Goal: Task Accomplishment & Management: Manage account settings

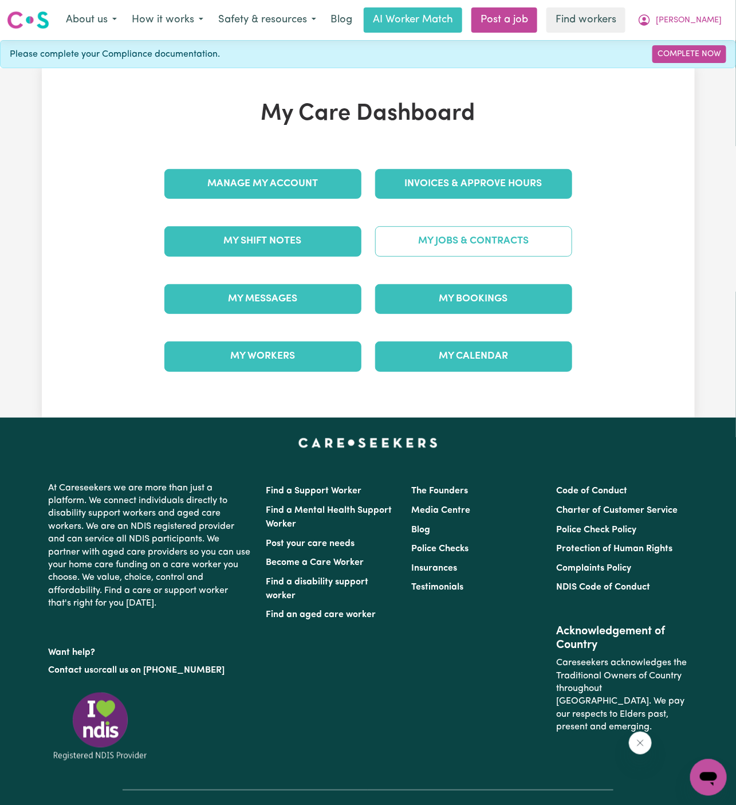
click at [504, 238] on link "My Jobs & Contracts" at bounding box center [473, 241] width 197 height 30
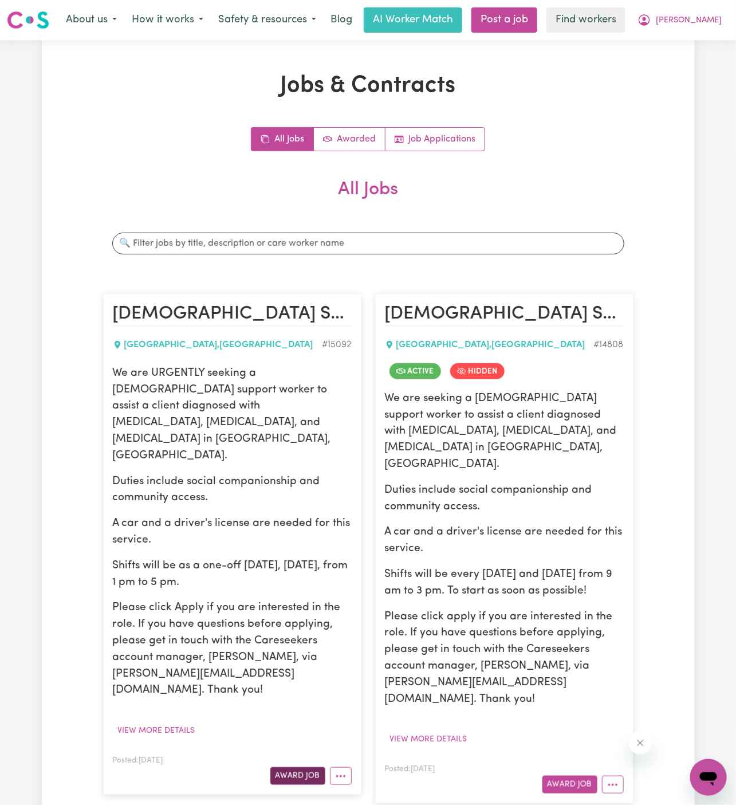
click at [297, 767] on button "Award Job" at bounding box center [297, 776] width 55 height 18
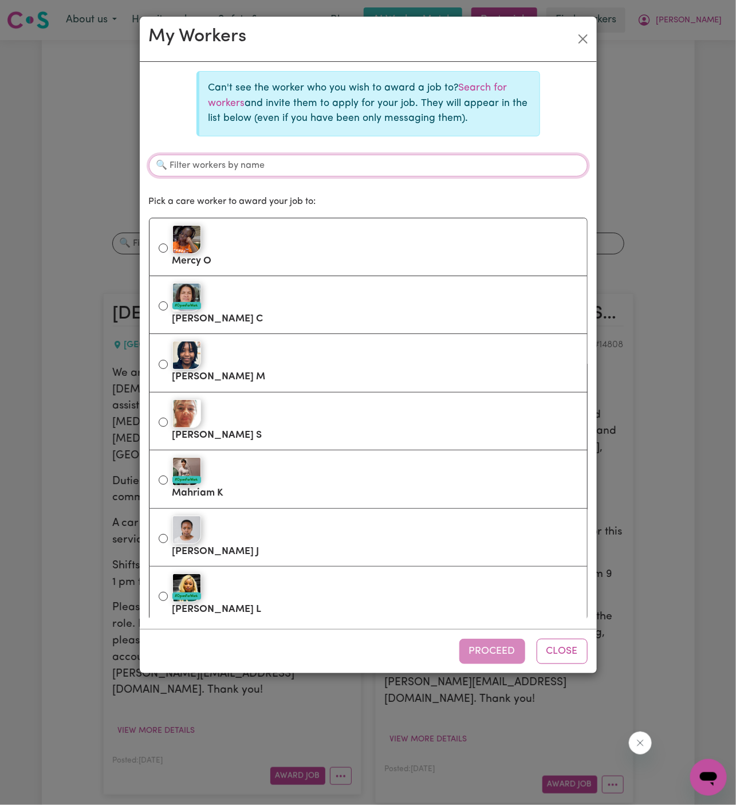
click at [285, 170] on input "Filter workers by name" at bounding box center [368, 166] width 439 height 22
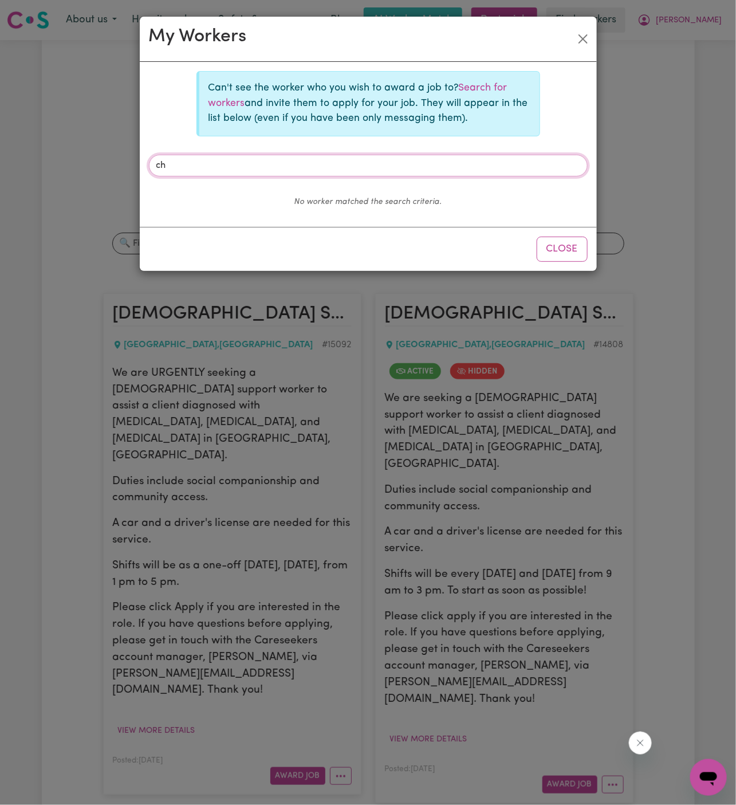
type input "c"
type input "achan"
click at [480, 81] on p "Can't see the worker who you wish to award a job to? Search for workers and inv…" at bounding box center [369, 103] width 322 height 45
click at [468, 85] on link "Search for workers" at bounding box center [357, 95] width 299 height 25
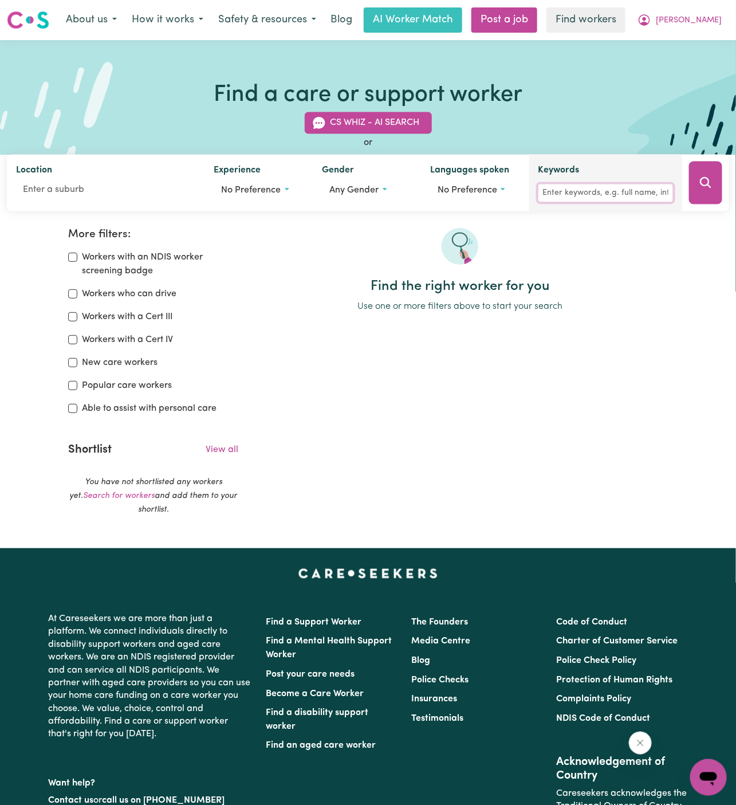
click at [639, 192] on input "Keywords" at bounding box center [605, 193] width 135 height 18
type input "achan"
click at [702, 182] on icon "Search" at bounding box center [705, 182] width 11 height 11
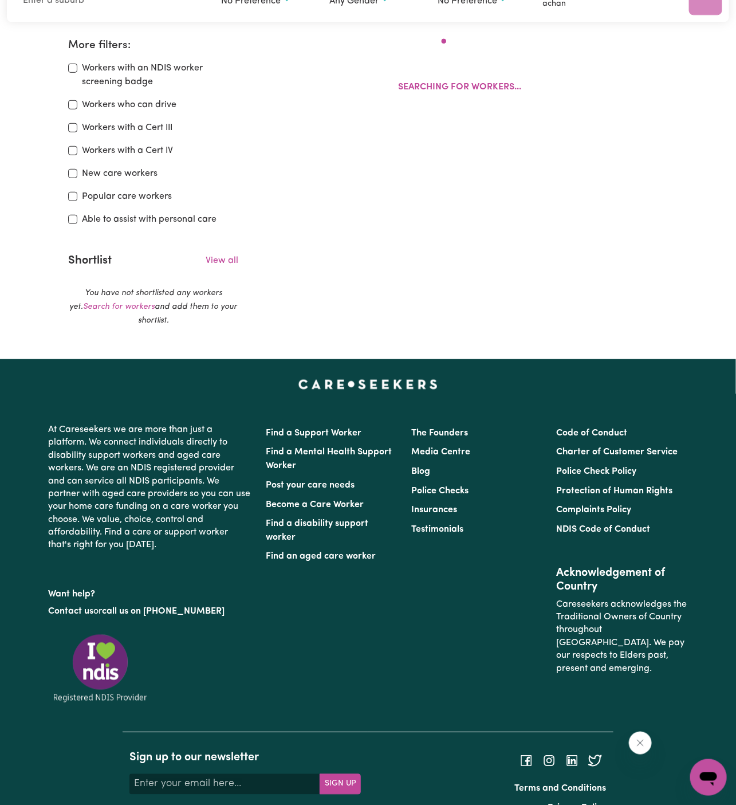
scroll to position [191, 0]
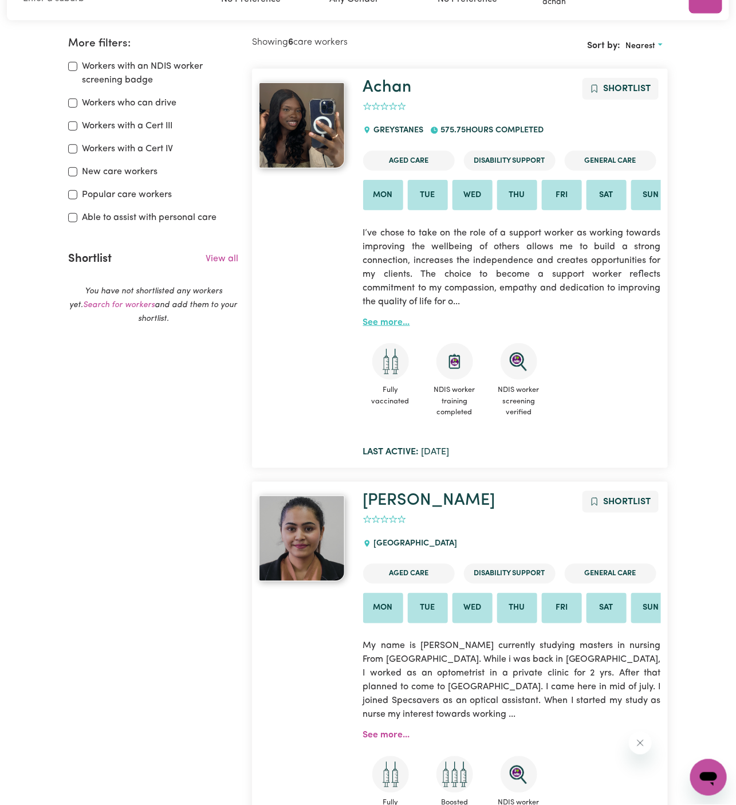
click at [389, 318] on link "See more..." at bounding box center [386, 322] width 47 height 9
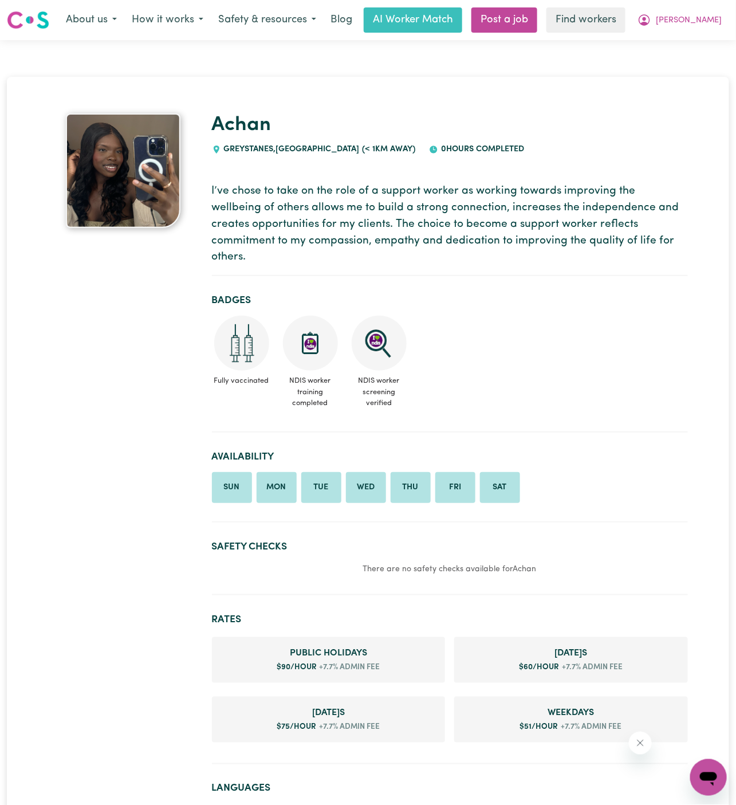
click at [427, 121] on h1 "Achan" at bounding box center [450, 125] width 476 height 24
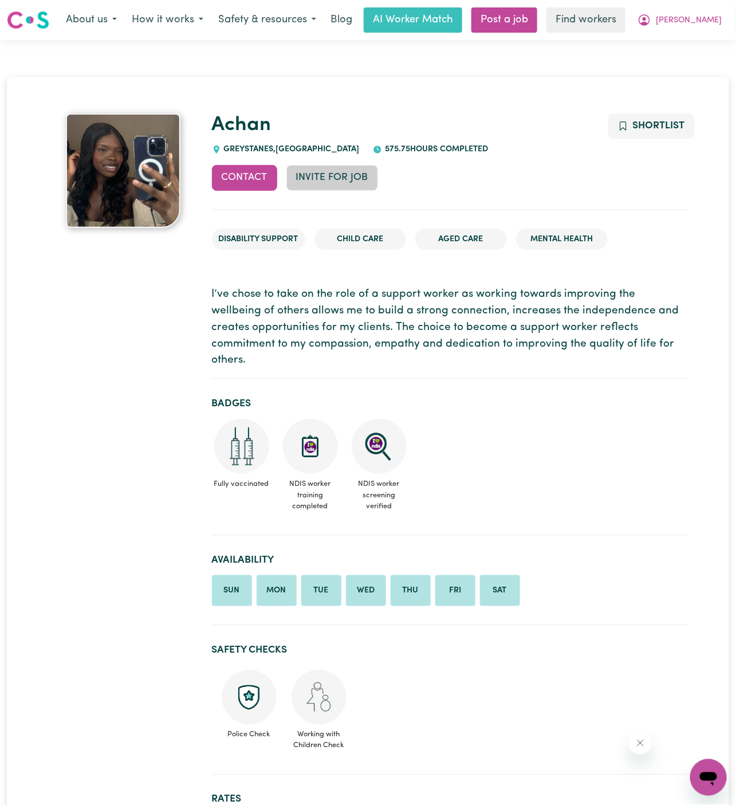
click at [330, 182] on button "Invite for Job" at bounding box center [332, 177] width 92 height 25
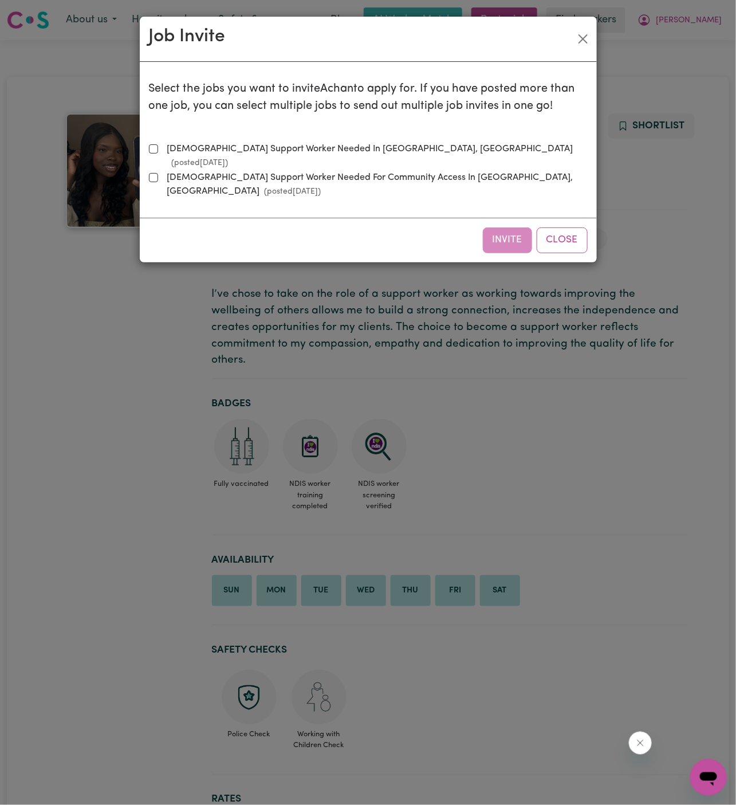
click at [303, 154] on label "[DEMOGRAPHIC_DATA] Support Worker Needed In [GEOGRAPHIC_DATA], [GEOGRAPHIC_DATA…" at bounding box center [375, 155] width 425 height 27
click at [158, 153] on input "[DEMOGRAPHIC_DATA] Support Worker Needed In [GEOGRAPHIC_DATA], [GEOGRAPHIC_DATA…" at bounding box center [153, 148] width 9 height 9
checkbox input "true"
click at [510, 227] on button "Invite" at bounding box center [507, 239] width 49 height 25
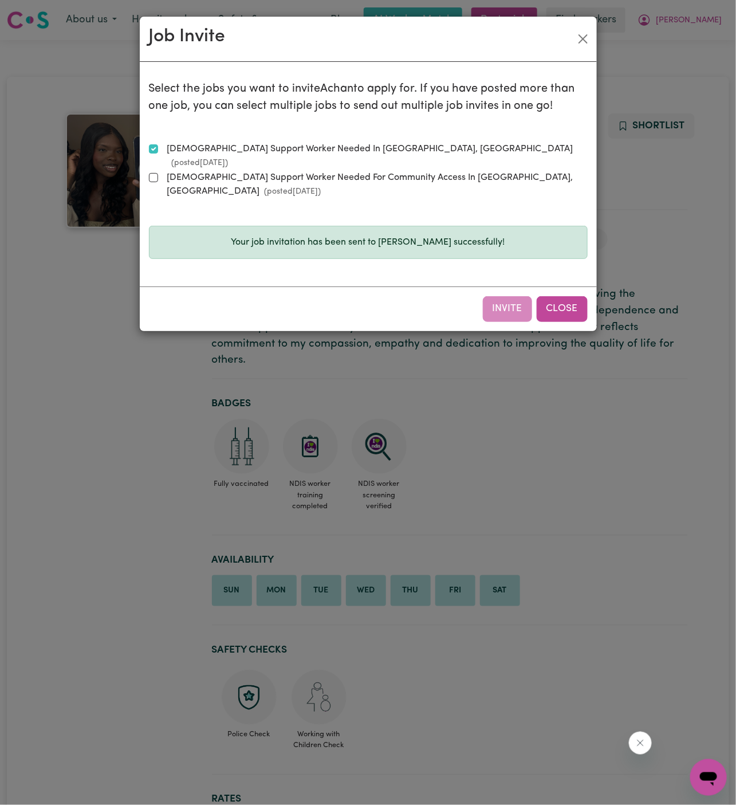
click at [554, 296] on button "Close" at bounding box center [562, 308] width 51 height 25
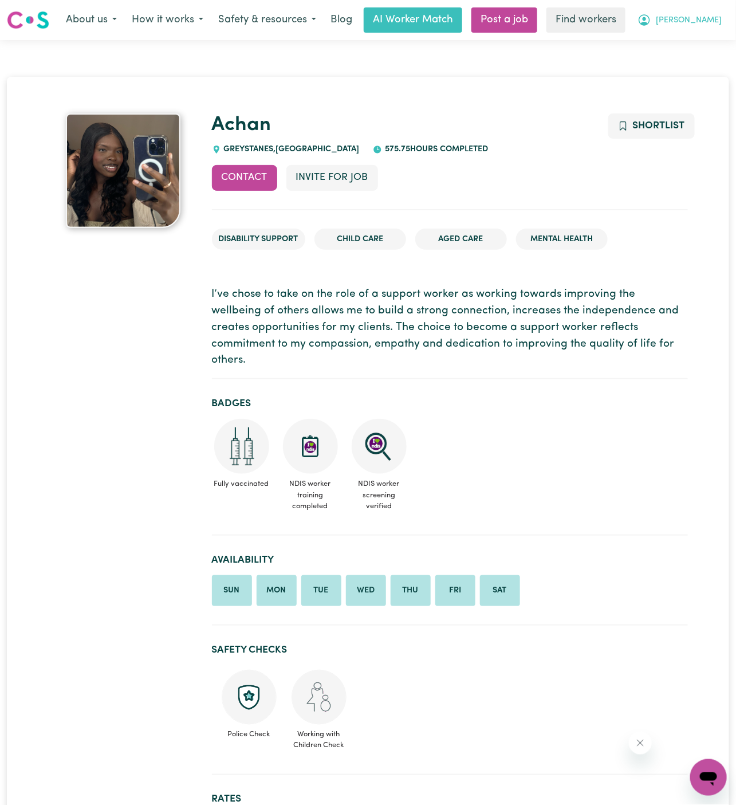
click at [703, 23] on span "[PERSON_NAME]" at bounding box center [689, 20] width 66 height 13
click at [699, 37] on link "My Dashboard" at bounding box center [683, 45] width 90 height 22
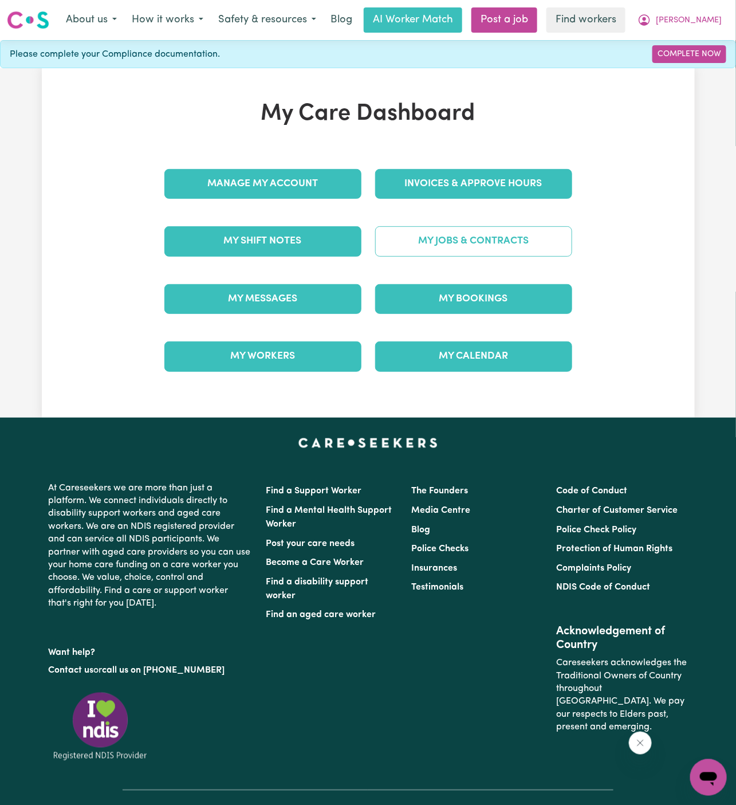
click at [474, 243] on link "My Jobs & Contracts" at bounding box center [473, 241] width 197 height 30
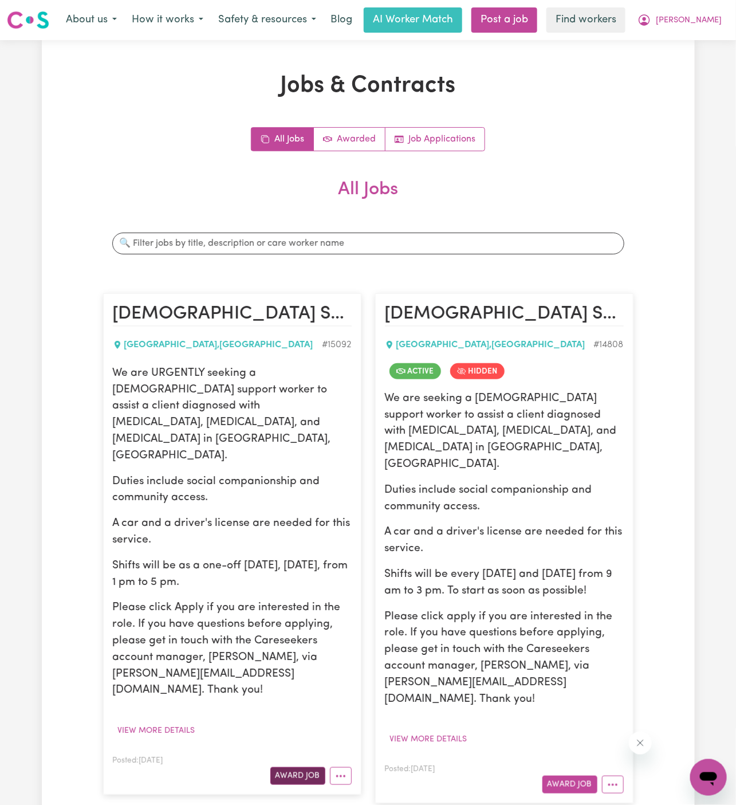
click at [310, 767] on button "Award Job" at bounding box center [297, 776] width 55 height 18
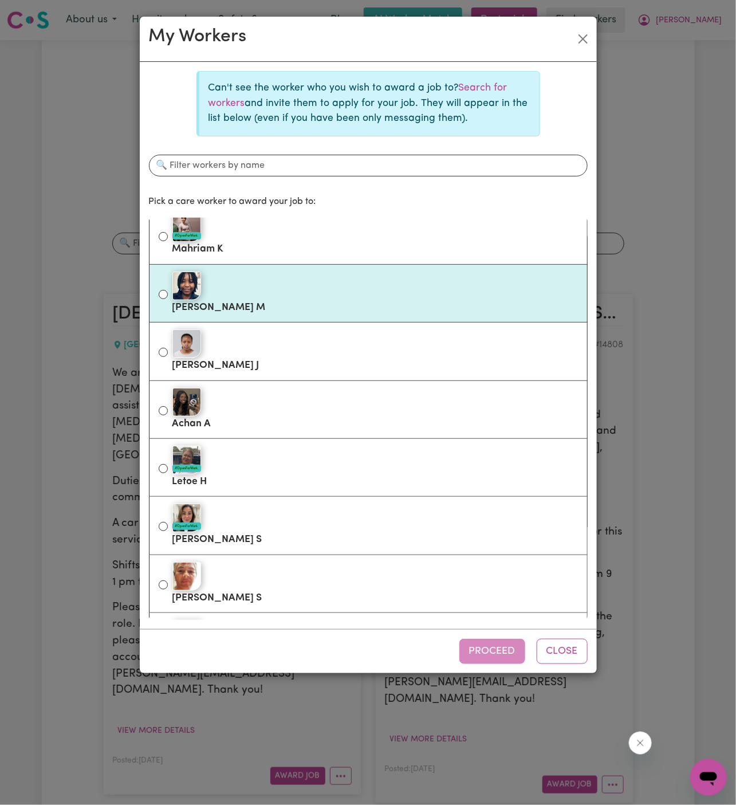
scroll to position [92, 0]
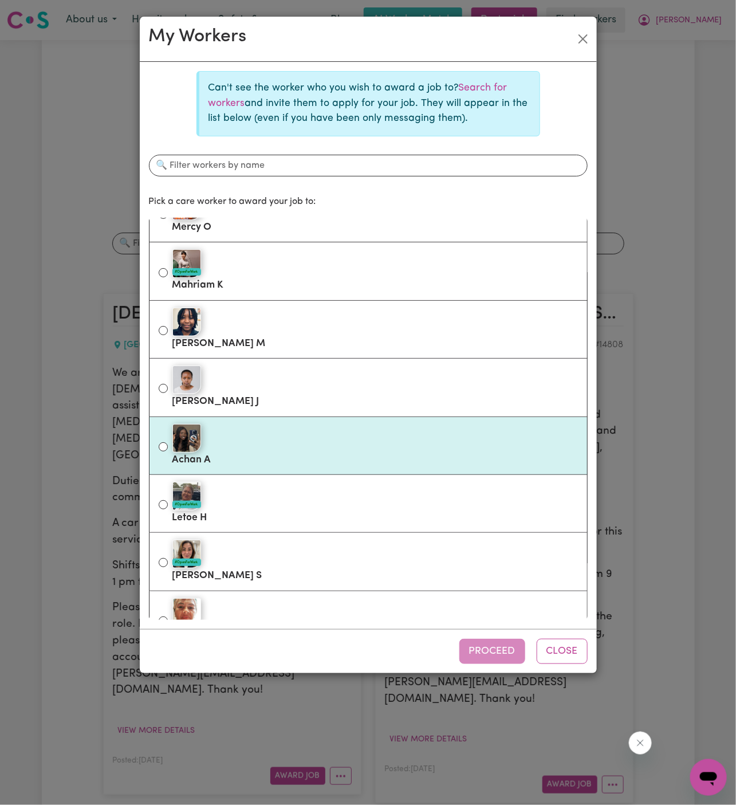
click at [325, 452] on label "Achan A" at bounding box center [374, 445] width 405 height 48
click at [168, 451] on input "Achan A" at bounding box center [163, 446] width 9 height 9
radio input "true"
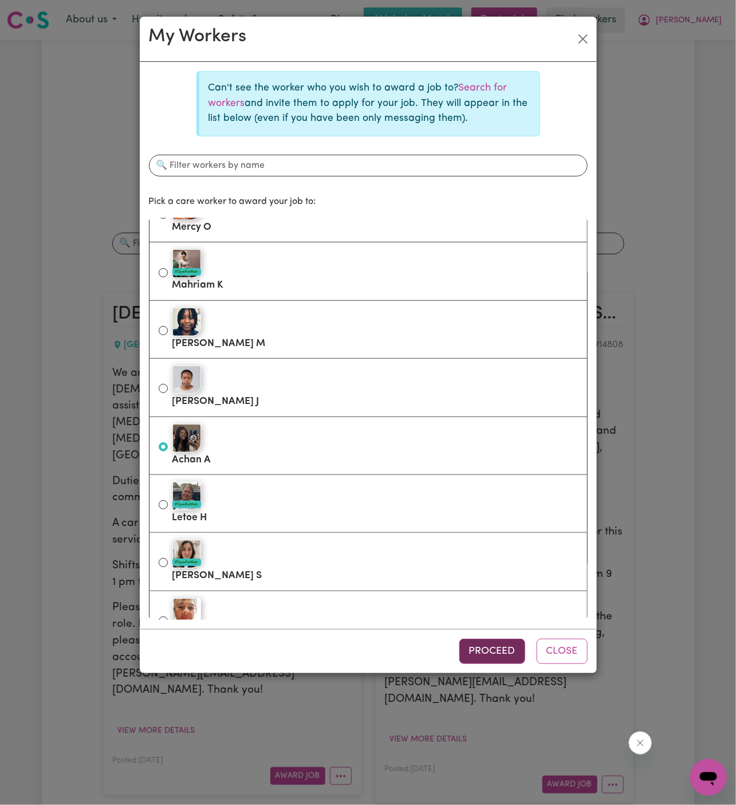
click at [504, 655] on button "Proceed" at bounding box center [492, 651] width 66 height 25
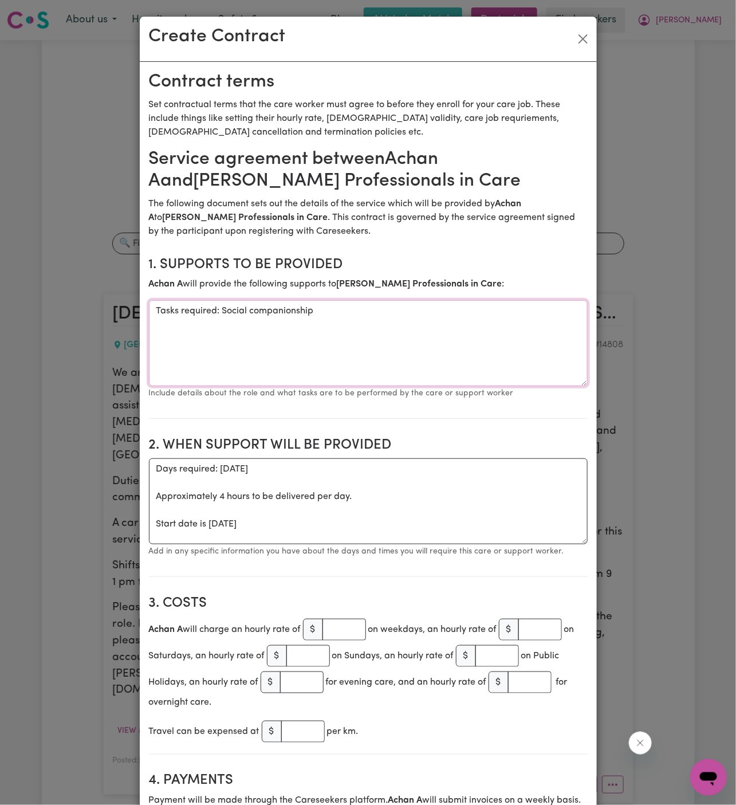
click at [304, 345] on textarea "Tasks required: Social companionship" at bounding box center [368, 343] width 439 height 86
drag, startPoint x: 224, startPoint y: 312, endPoint x: 24, endPoint y: 312, distance: 199.9
click at [24, 312] on div "Create Contract Contract terms Set contractual terms that the care worker must …" at bounding box center [368, 402] width 736 height 805
click at [312, 307] on textarea "Social companionship" at bounding box center [368, 343] width 439 height 86
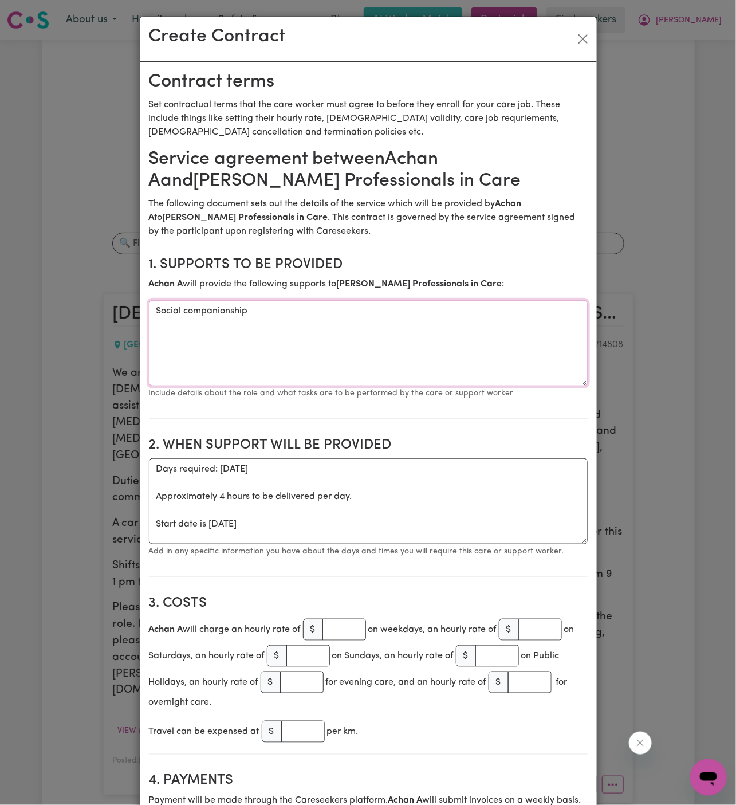
click at [312, 307] on textarea "Social companionship" at bounding box center [368, 343] width 439 height 86
paste textarea "social companionship and community access."
type textarea "social companionship and community access."
click at [349, 504] on textarea "Days required: [DATE] Approximately 4 hours to be delivered per day. Start date…" at bounding box center [368, 501] width 439 height 86
drag, startPoint x: 211, startPoint y: 522, endPoint x: 167, endPoint y: 476, distance: 64.0
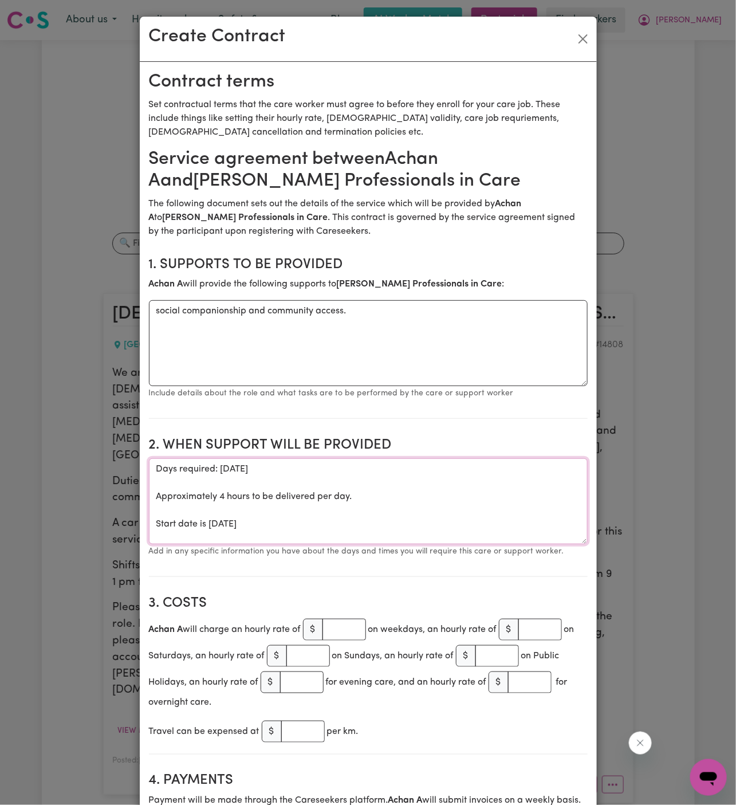
click at [167, 476] on textarea "Days required: [DATE] Approximately 4 hours to be delivered per day. Start date…" at bounding box center [368, 501] width 439 height 86
click at [168, 478] on textarea "Days required: [DATE] Approximately 4 hours to be delivered per day. Start date…" at bounding box center [368, 501] width 439 height 86
click at [214, 487] on textarea "Days required: [DATE] Approximately 4 hours to be delivered per day. Start date…" at bounding box center [368, 501] width 439 height 86
drag, startPoint x: 210, startPoint y: 524, endPoint x: 127, endPoint y: 469, distance: 99.6
click at [127, 469] on div "Create Contract Contract terms Set contractual terms that the care worker must …" at bounding box center [368, 402] width 736 height 805
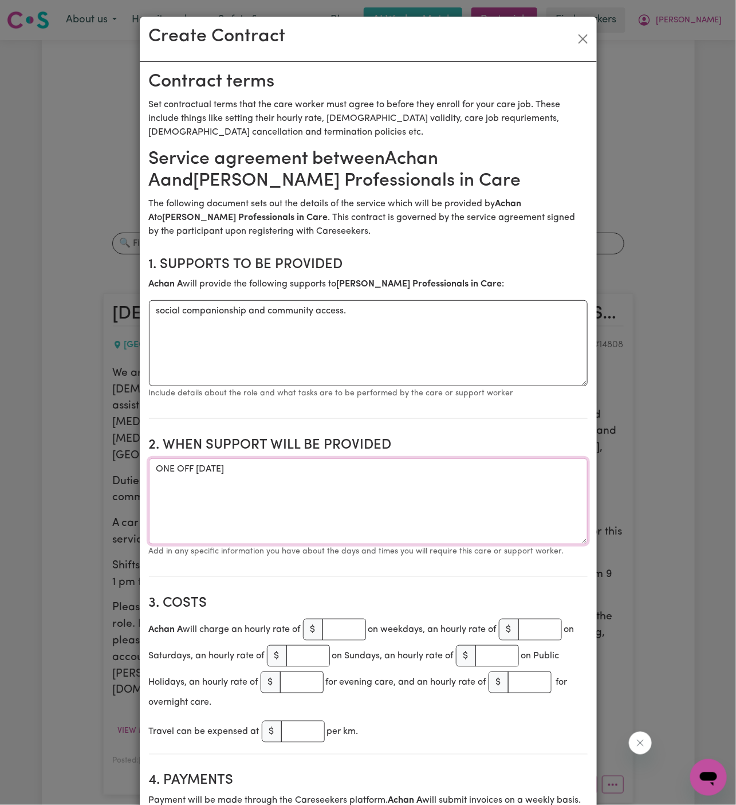
click at [342, 463] on textarea "ONE OFF [DATE]" at bounding box center [368, 501] width 439 height 86
type textarea "ONE OFF [DATE] from 1 pm to 5 pm"
click at [346, 625] on input "number" at bounding box center [344, 629] width 44 height 22
type input "45"
click at [302, 723] on input "number" at bounding box center [303, 731] width 44 height 22
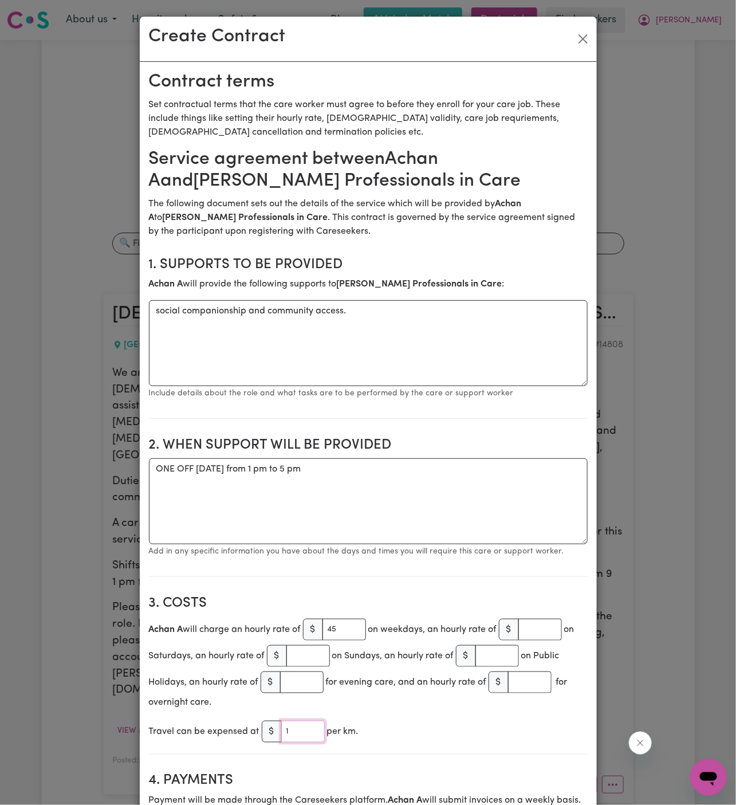
type input "1"
click at [382, 695] on div "Achan A will charge an hourly rate of $ 45 on weekdays, an hourly rate of $ on …" at bounding box center [368, 662] width 439 height 93
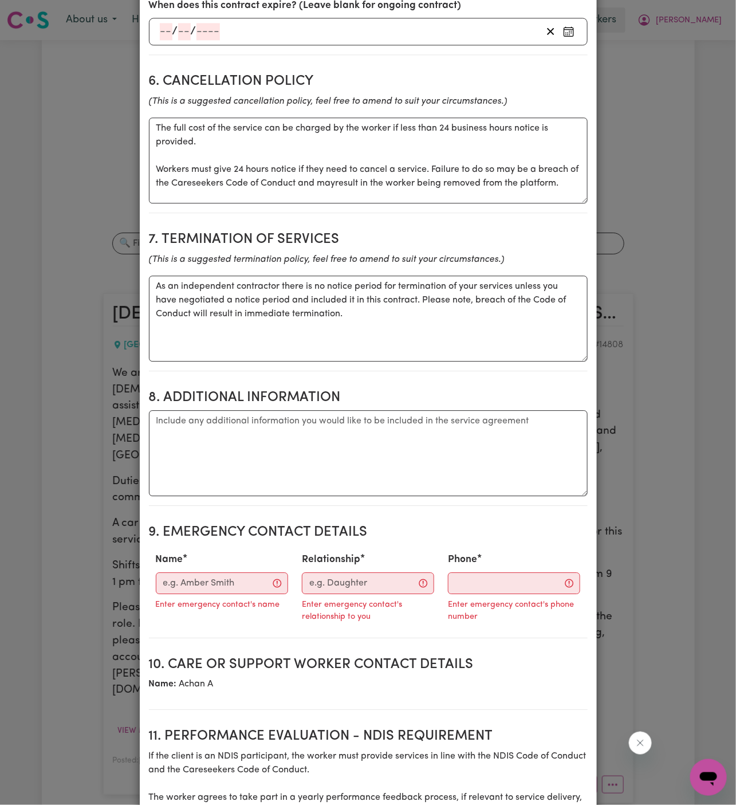
scroll to position [947, 0]
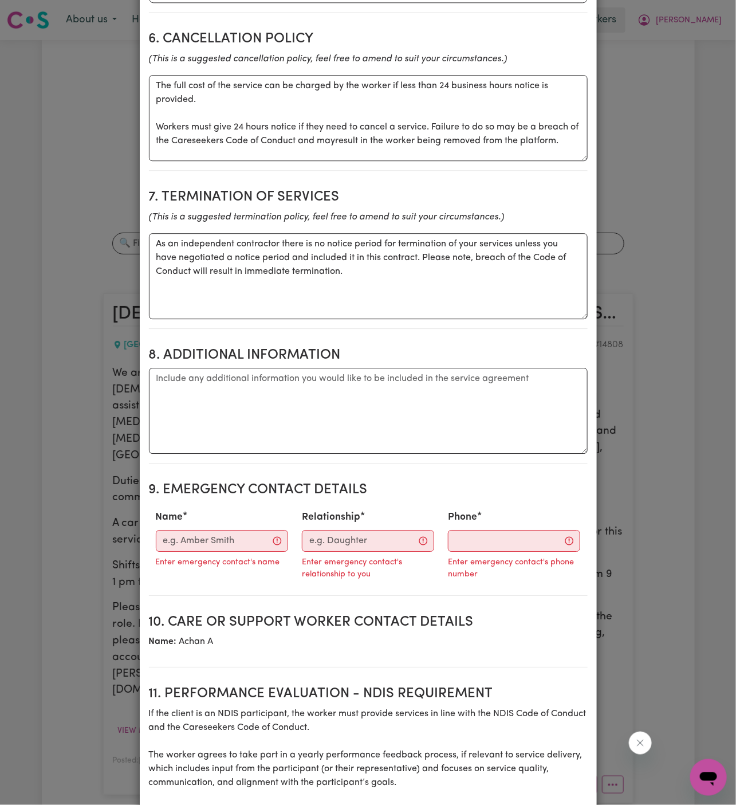
click at [316, 488] on section "Service agreement between [PERSON_NAME] A and [PERSON_NAME] Professionals in Ca…" at bounding box center [368, 96] width 439 height 1788
click at [264, 421] on textarea "Additional information" at bounding box center [368, 411] width 439 height 86
paste textarea "[STREET_ADDRESS][PERSON_NAME]. [GEOGRAPHIC_DATA], [GEOGRAPHIC_DATA]"
type textarea "Client's Address: [STREET_ADDRESS][PERSON_NAME]. [GEOGRAPHIC_DATA], [GEOGRAPHIC…"
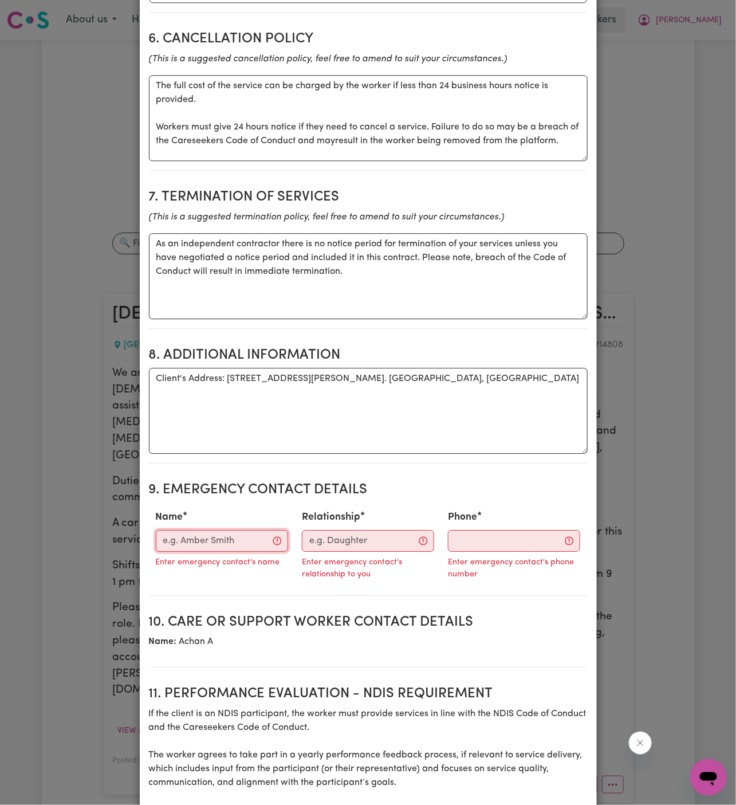
click at [201, 539] on input "Name" at bounding box center [222, 541] width 132 height 22
click at [199, 533] on input "Name" at bounding box center [222, 541] width 132 height 22
paste input "[PERSON_NAME] - Case Manager || [PHONE_NUMBER]"
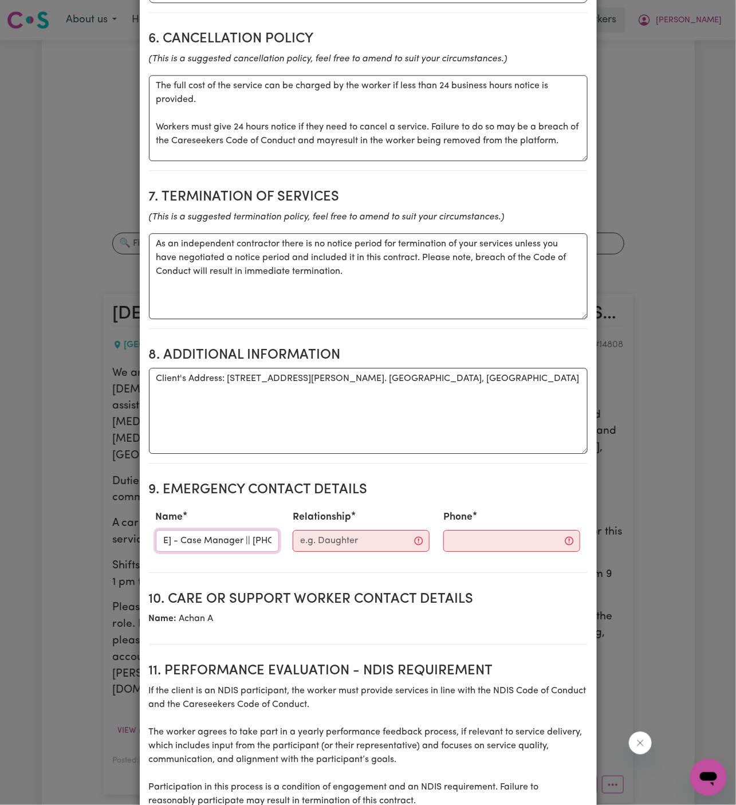
drag, startPoint x: 196, startPoint y: 542, endPoint x: 315, endPoint y: 541, distance: 119.1
click at [315, 541] on div "Name [PERSON_NAME] - Case Manager || [PHONE_NUMBER] Relationship Phone" at bounding box center [368, 530] width 439 height 50
type input "[PERSON_NAME] - Case Manager ||"
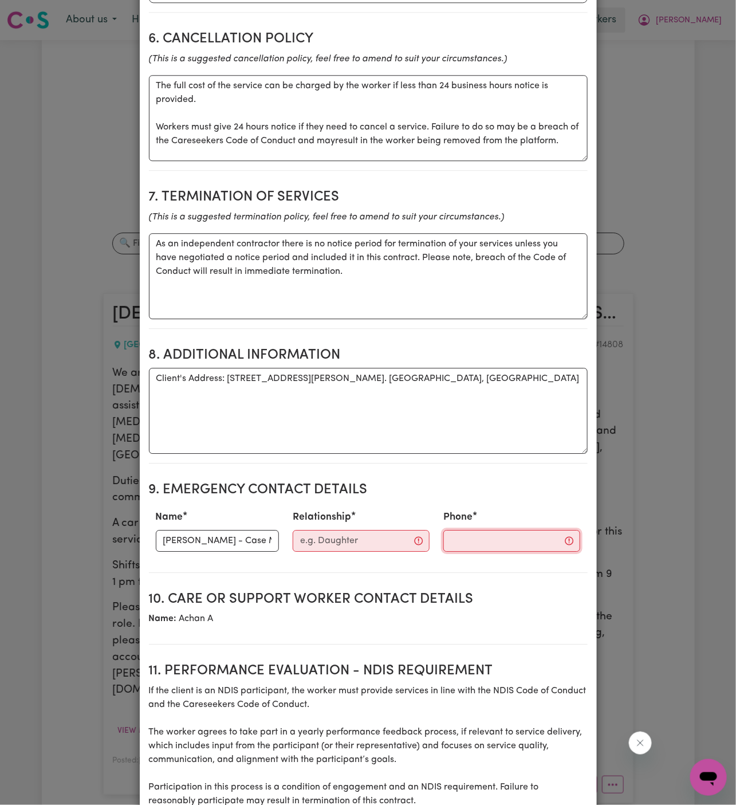
click at [535, 539] on input "Phone" at bounding box center [511, 541] width 137 height 22
paste input "[PHONE_NUMBER]"
type input "[PHONE_NUMBER]"
drag, startPoint x: 192, startPoint y: 537, endPoint x: 359, endPoint y: 550, distance: 167.8
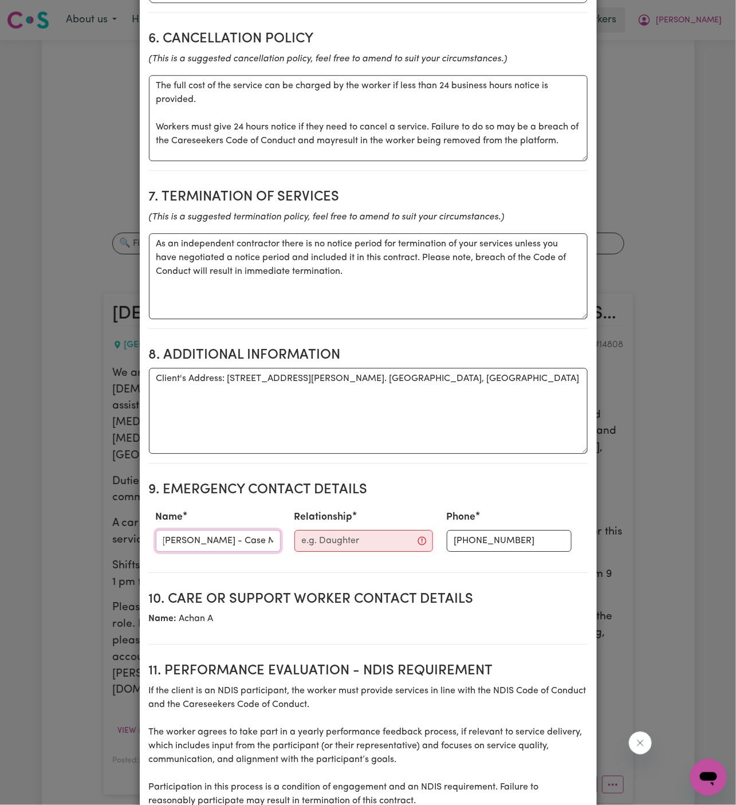
click at [359, 550] on div "Name [PERSON_NAME] - Case Manager || Relationship Phone [PHONE_NUMBER]" at bounding box center [368, 530] width 439 height 50
type input "[PERSON_NAME]"
click at [322, 551] on div "Relationship" at bounding box center [363, 530] width 152 height 50
click at [322, 544] on input "Relationship" at bounding box center [363, 541] width 139 height 22
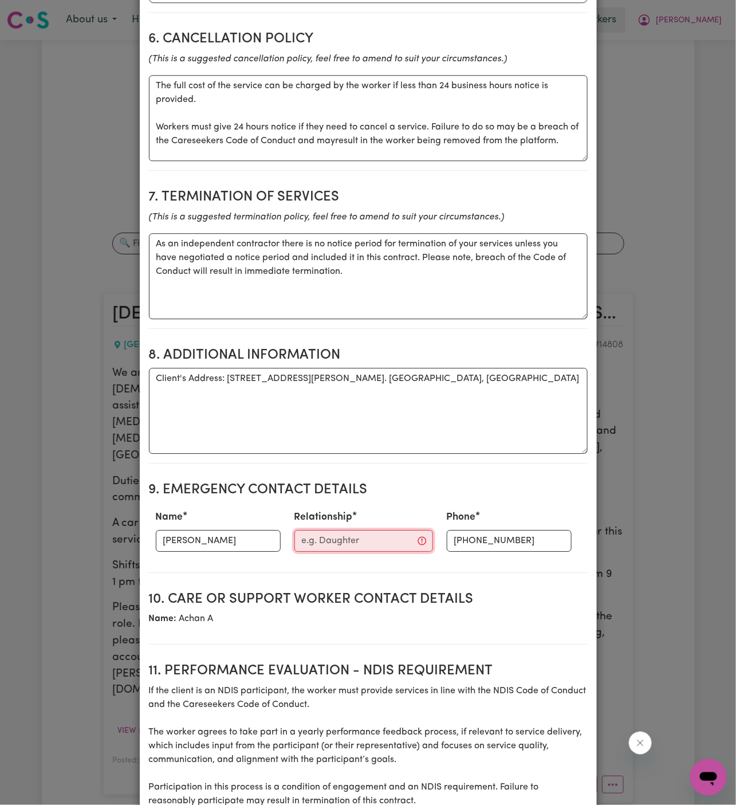
paste input "Case Manager ||"
paste input "Professionals In Care"
type input "Case Manager - Professionals In Care"
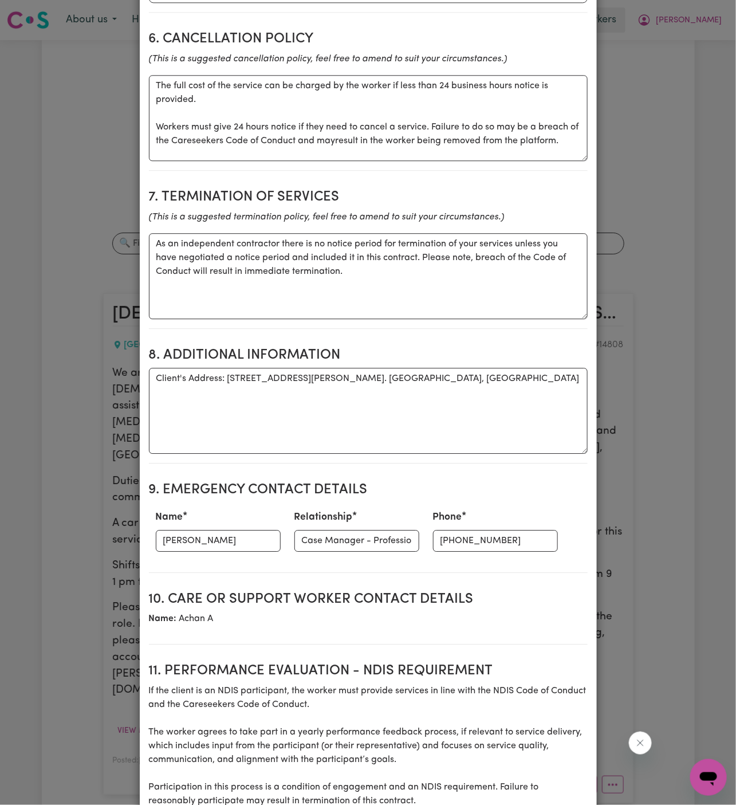
click at [421, 491] on h2 "9. Emergency Contact Details" at bounding box center [368, 490] width 439 height 17
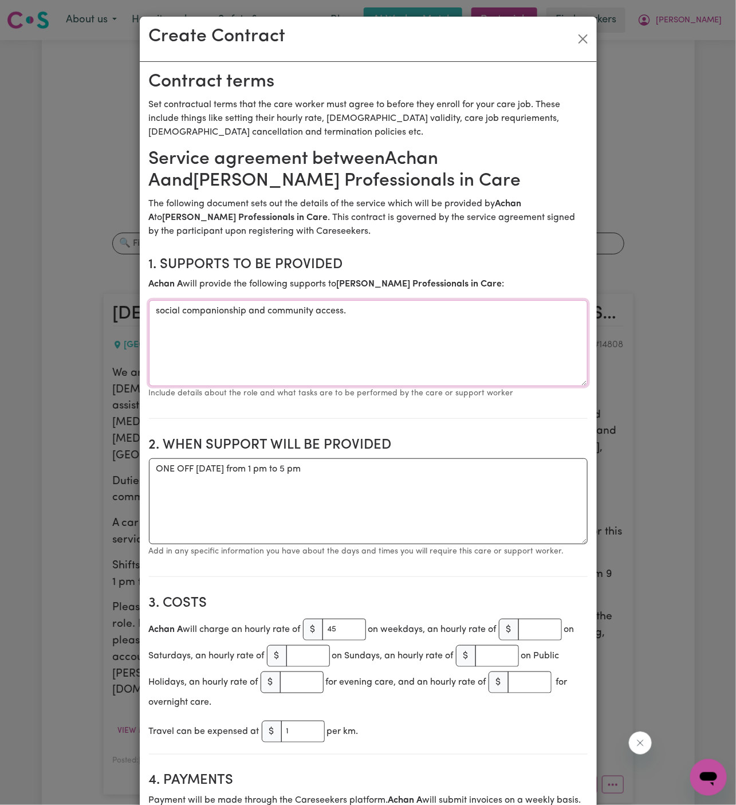
click at [415, 329] on textarea "social companionship and community access." at bounding box center [368, 343] width 439 height 86
click at [428, 472] on textarea "ONE OFF [DATE] from 1 pm to 5 pm" at bounding box center [368, 501] width 439 height 86
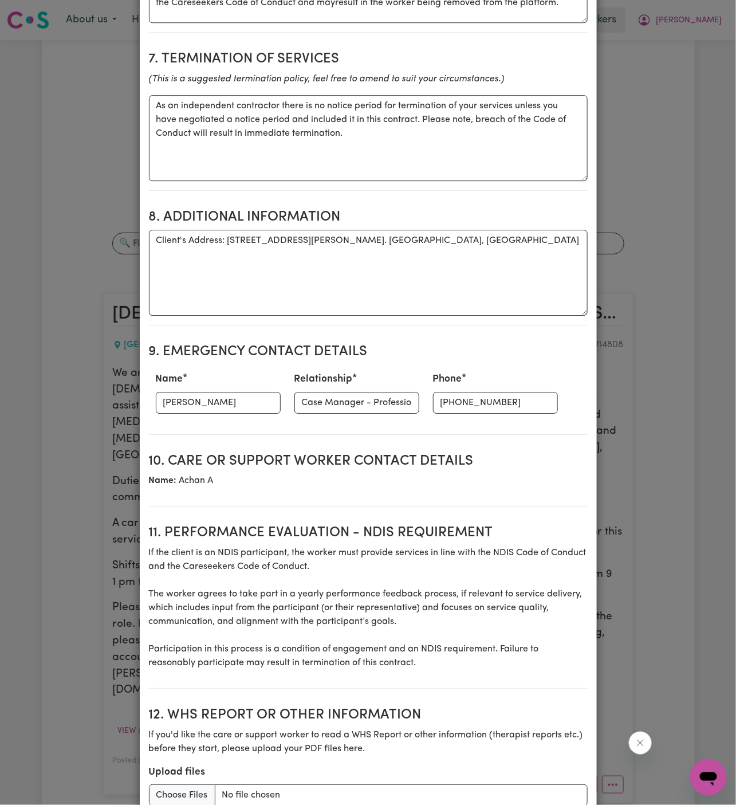
scroll to position [1190, 0]
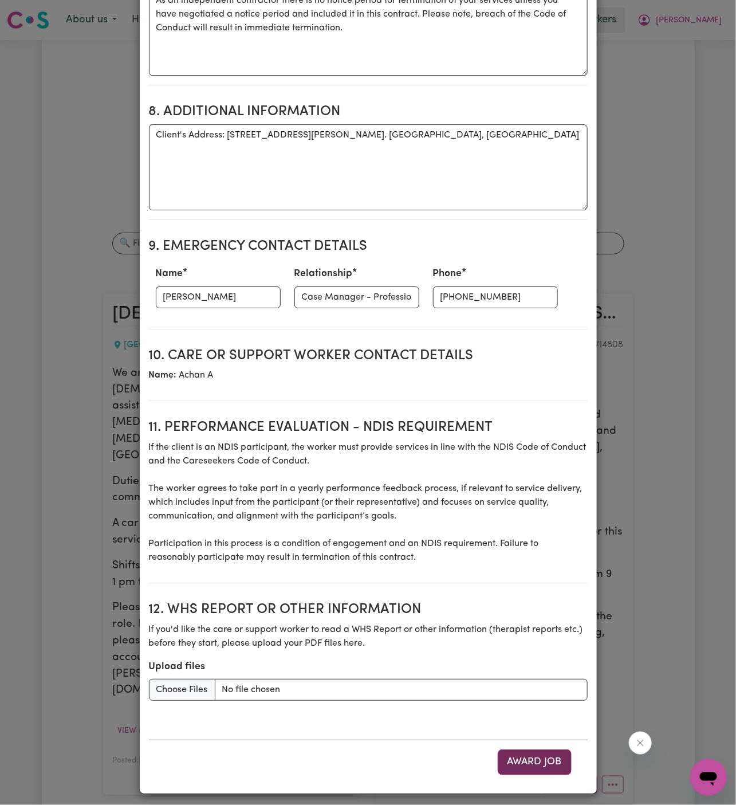
click at [545, 758] on button "Award Job" at bounding box center [535, 761] width 74 height 25
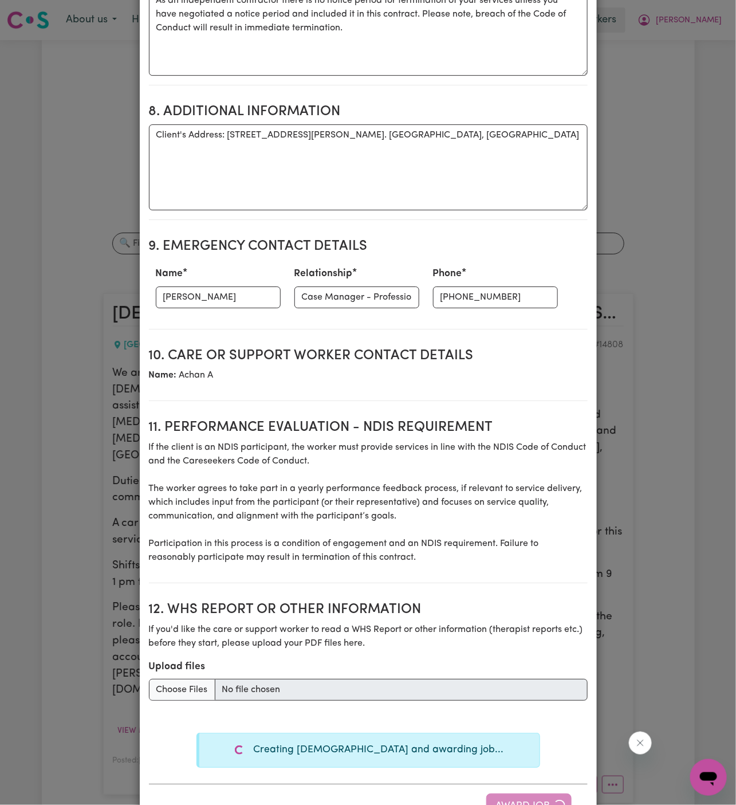
type textarea "Tasks required: Social companionship"
type textarea "Days required: [DATE] Approximately 4 hours to be delivered per day. Start date…"
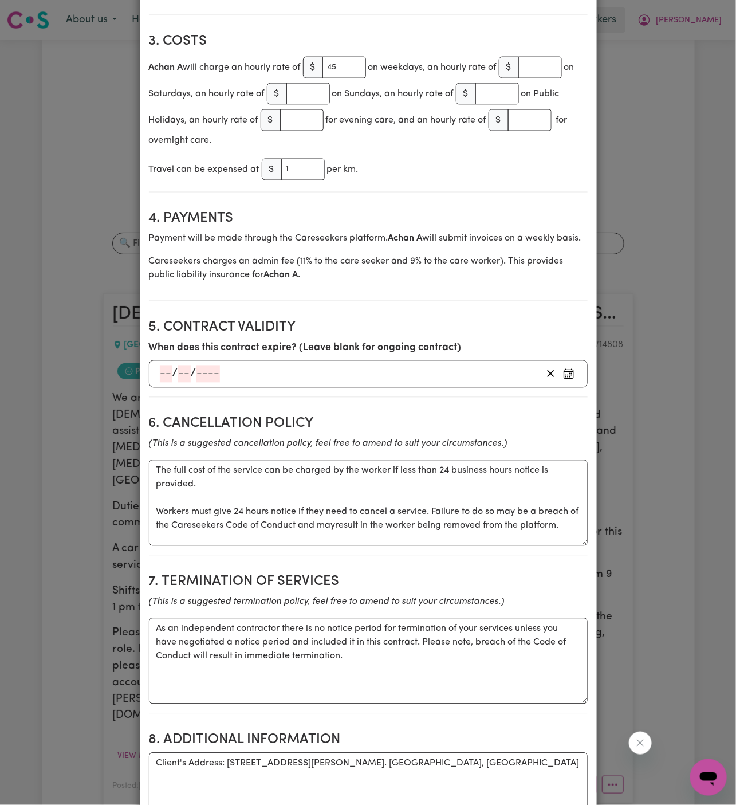
scroll to position [0, 0]
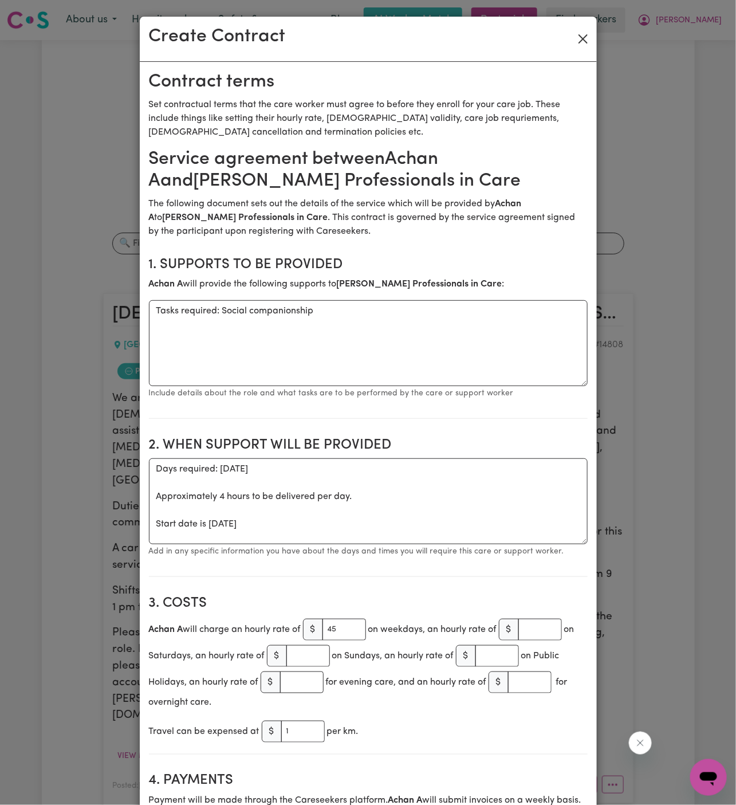
click at [585, 41] on button "Close" at bounding box center [583, 39] width 18 height 18
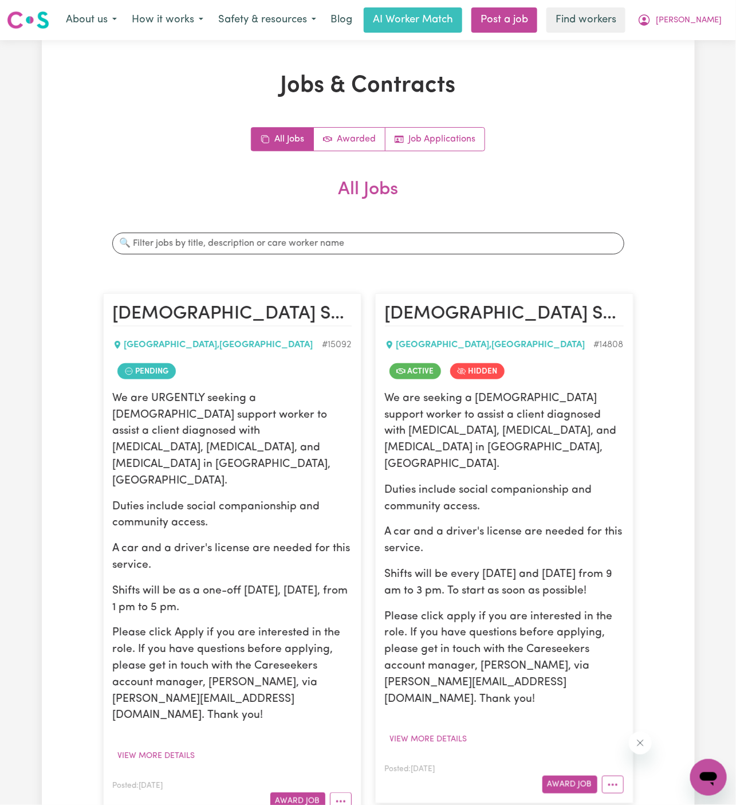
click at [585, 33] on div "Create Contract" at bounding box center [368, 10] width 457 height 45
click at [345, 795] on icon "More options" at bounding box center [340, 800] width 11 height 11
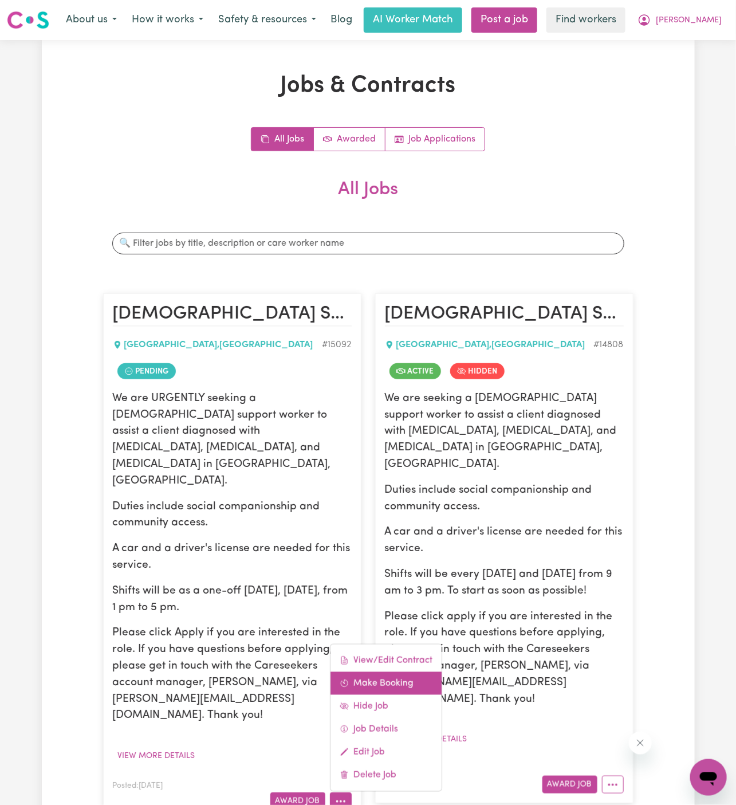
click at [384, 672] on link "Make Booking" at bounding box center [385, 683] width 111 height 23
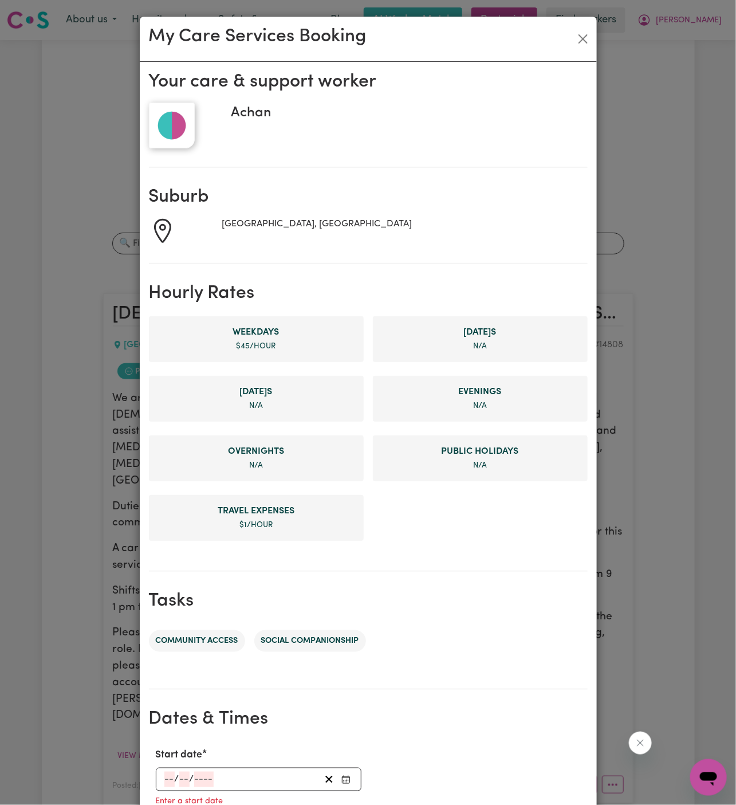
scroll to position [184, 0]
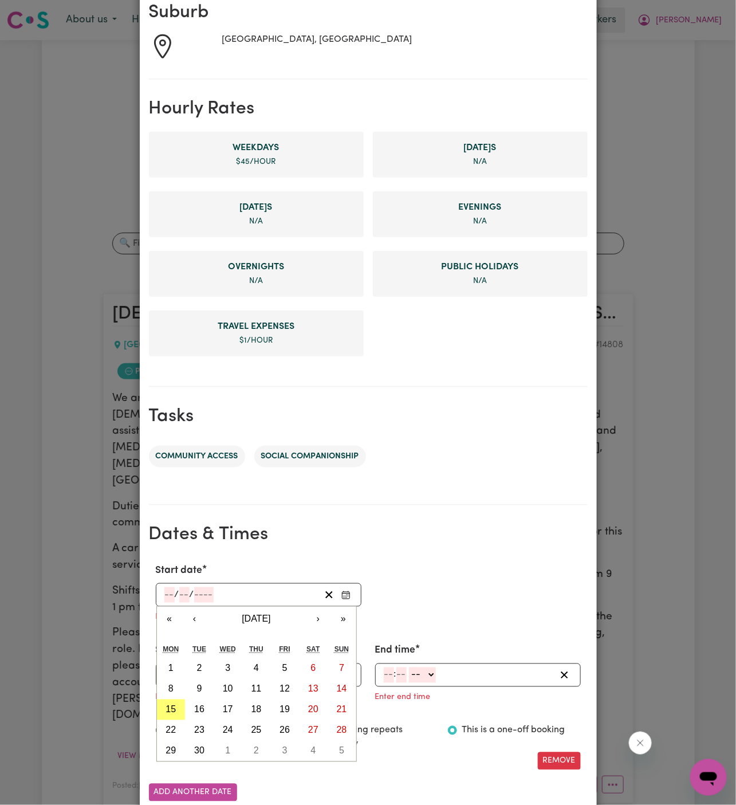
click at [167, 599] on input "number" at bounding box center [169, 594] width 10 height 15
click at [175, 708] on abbr "15" at bounding box center [170, 709] width 10 height 10
type input "[DATE]"
type input "15"
type input "9"
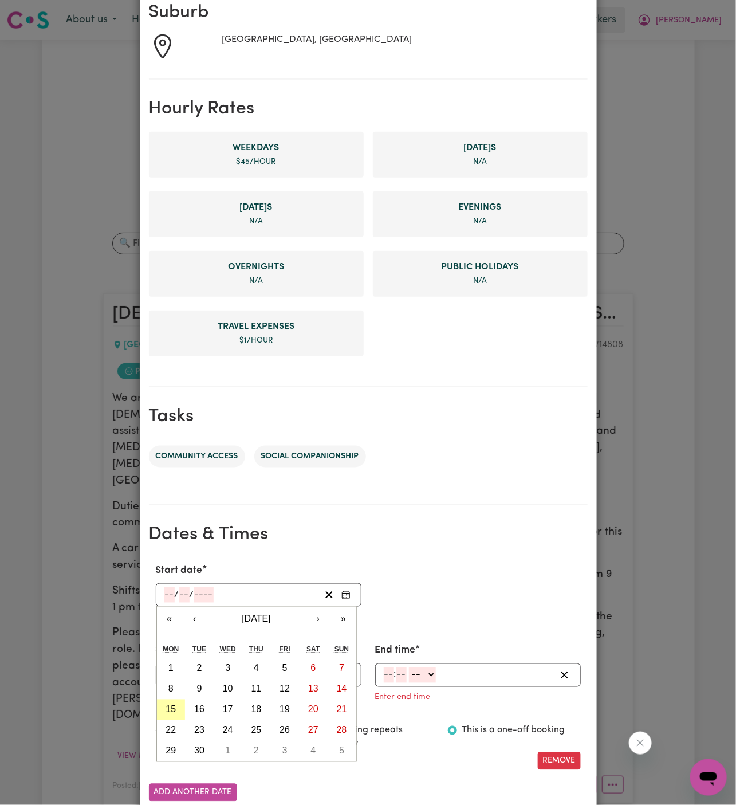
type input "2025"
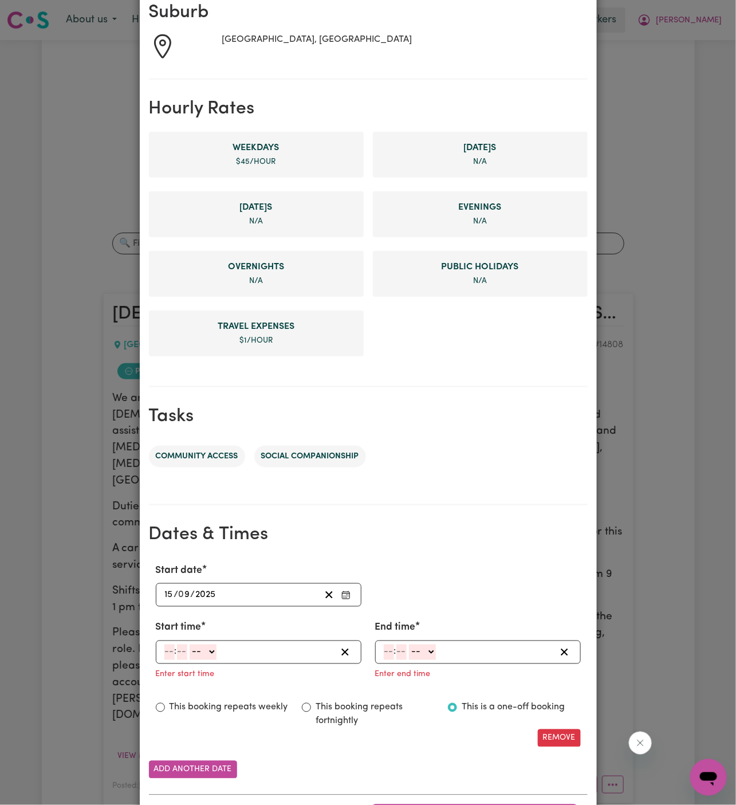
click at [165, 659] on div ": -- AM PM" at bounding box center [259, 651] width 206 height 23
click at [166, 648] on input "number" at bounding box center [169, 651] width 10 height 15
type input "1"
click at [180, 651] on input "number" at bounding box center [177, 651] width 10 height 15
type input "00"
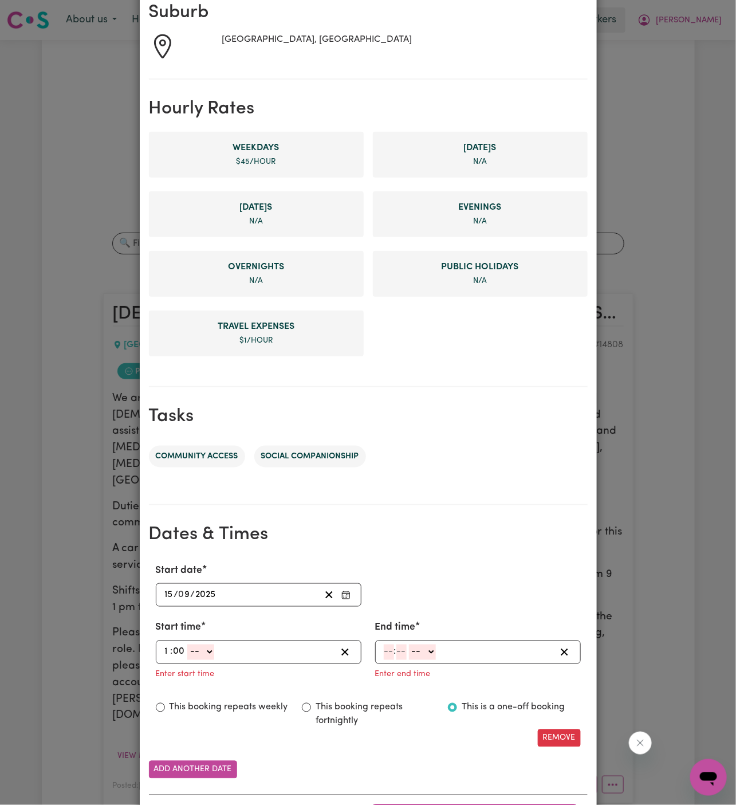
click at [194, 650] on select "-- AM PM" at bounding box center [200, 651] width 27 height 15
select select "pm"
click at [187, 644] on select "-- AM PM" at bounding box center [200, 651] width 27 height 15
type input "13:00"
type input "0"
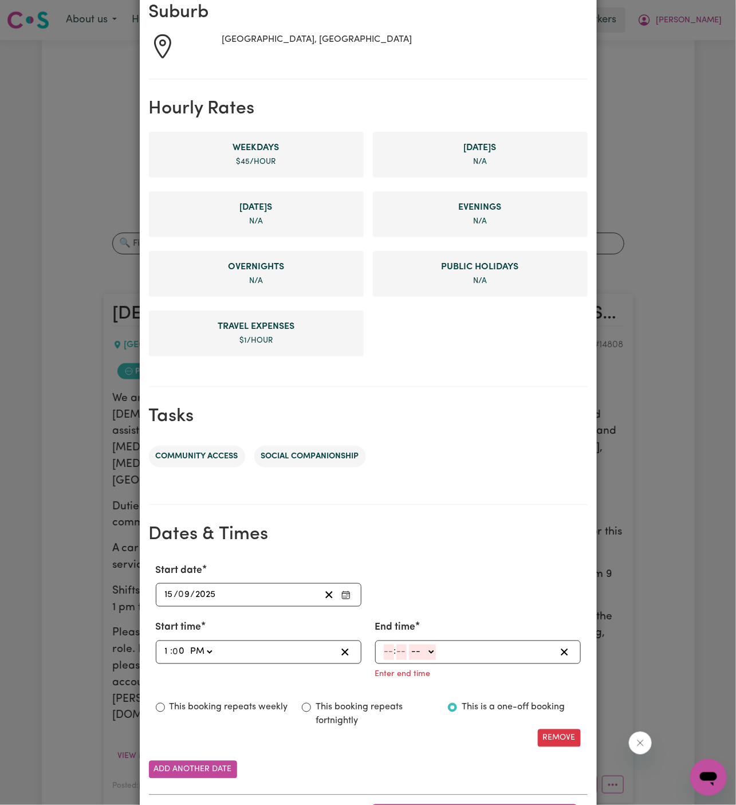
click at [389, 649] on input "number" at bounding box center [389, 651] width 10 height 15
type input "5"
type input "00"
click at [429, 653] on select "-- AM PM" at bounding box center [421, 651] width 27 height 15
select select "pm"
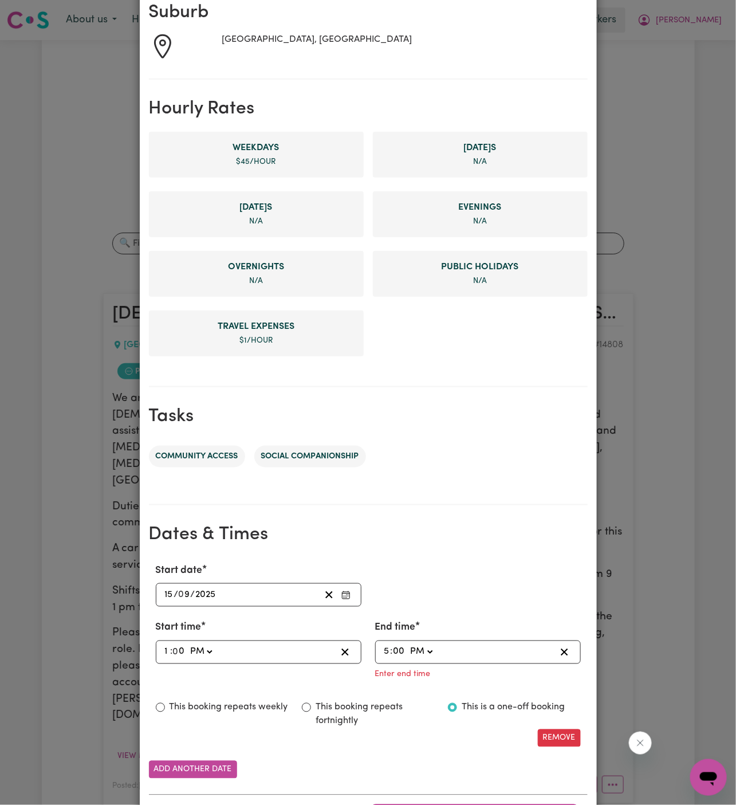
click at [408, 644] on select "-- AM PM" at bounding box center [421, 651] width 27 height 15
type input "17:00"
type input "0"
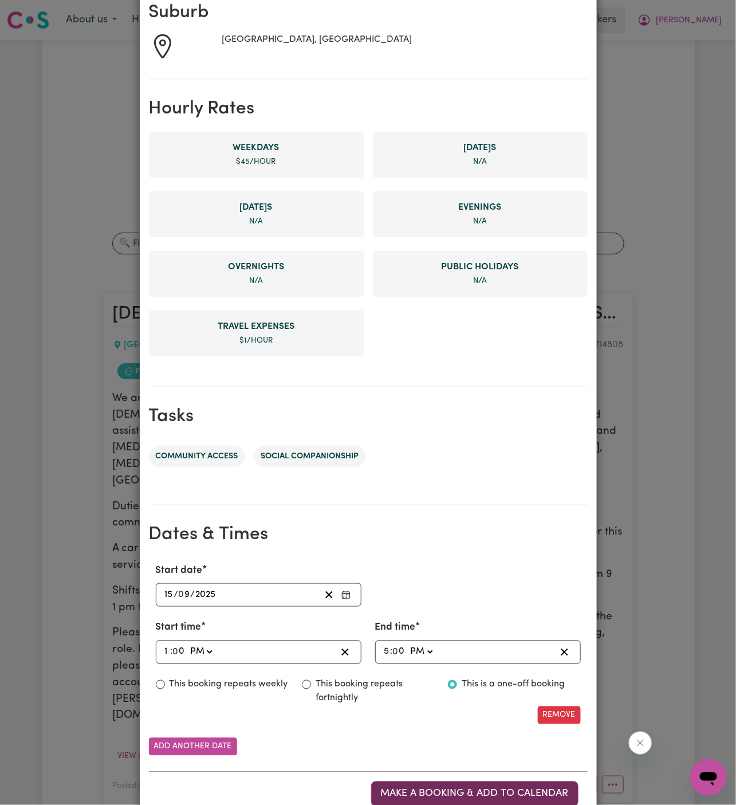
click at [527, 789] on span "Make a booking & add to calendar" at bounding box center [475, 794] width 188 height 10
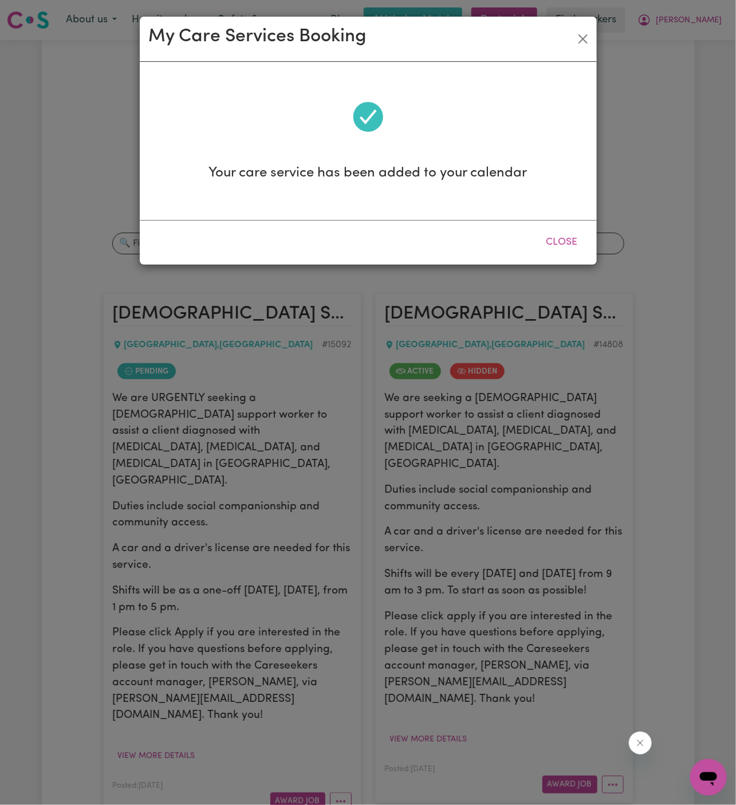
scroll to position [0, 0]
click at [559, 239] on button "Close" at bounding box center [562, 242] width 51 height 25
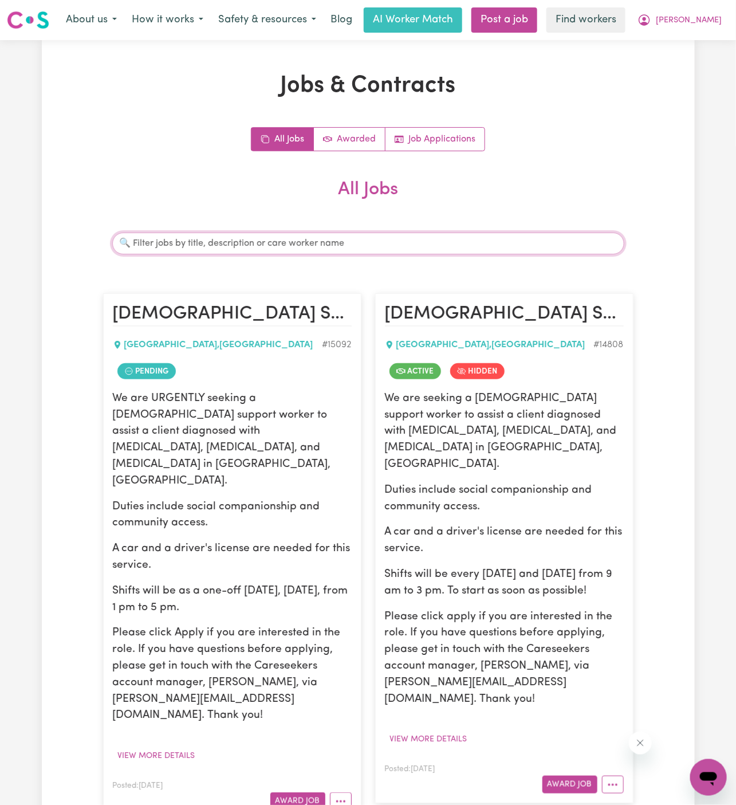
click at [560, 239] on input "Search jobs" at bounding box center [368, 243] width 512 height 22
click at [340, 792] on button "More options" at bounding box center [341, 801] width 22 height 18
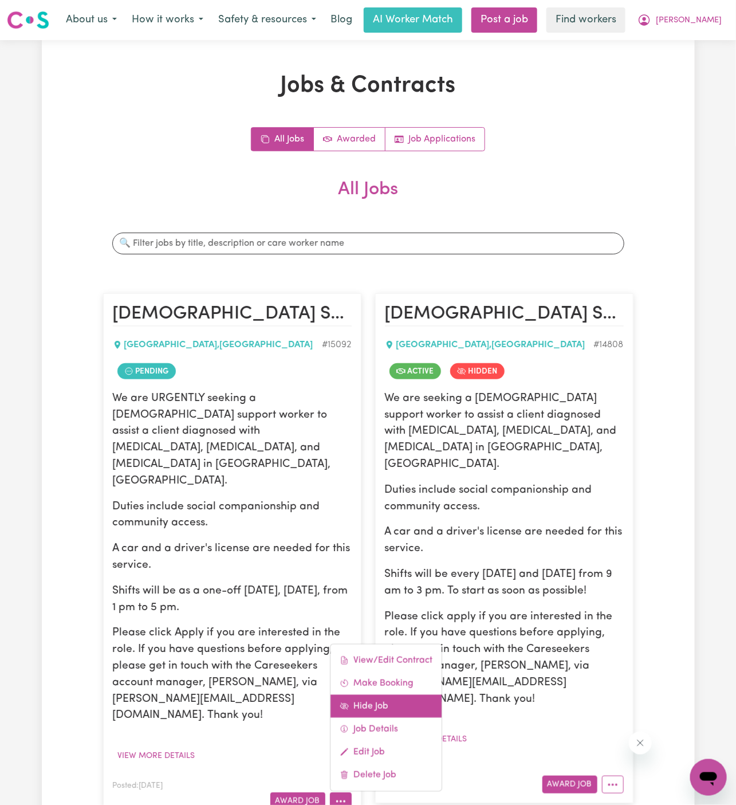
click at [367, 695] on link "Hide Job" at bounding box center [385, 706] width 111 height 23
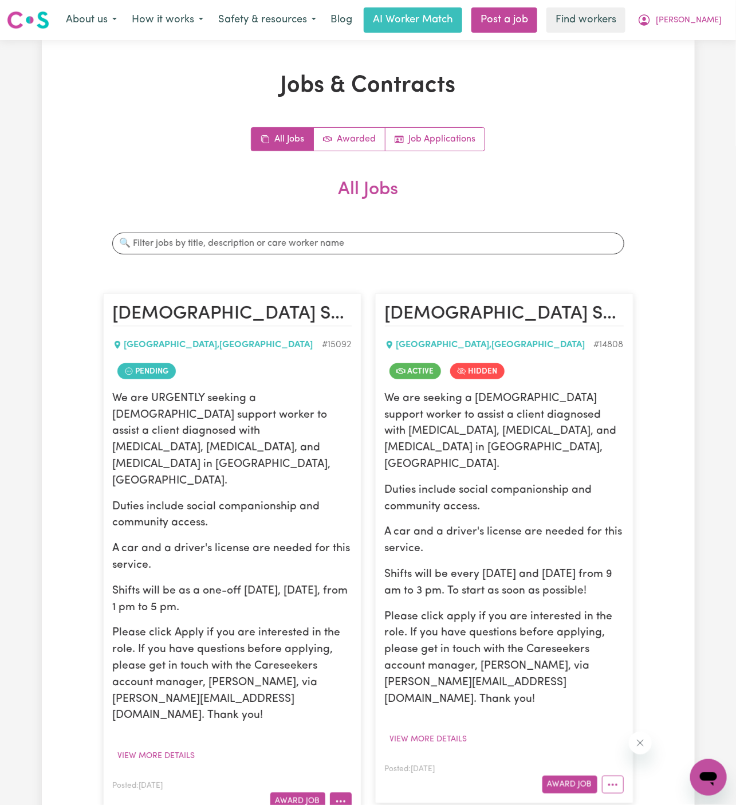
click at [339, 795] on icon "More options" at bounding box center [340, 800] width 11 height 11
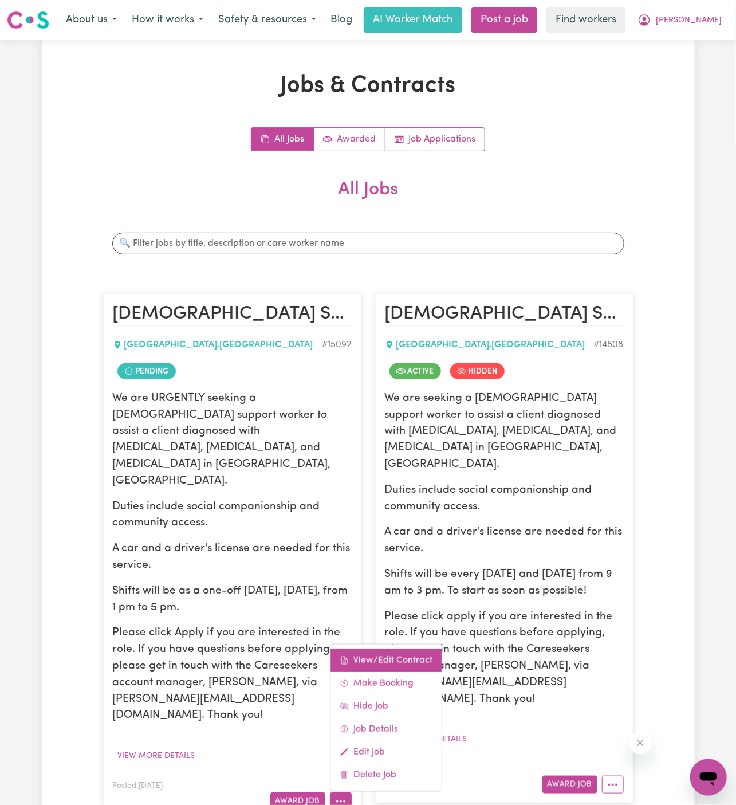
click at [375, 649] on link "View/Edit Contract" at bounding box center [385, 660] width 111 height 23
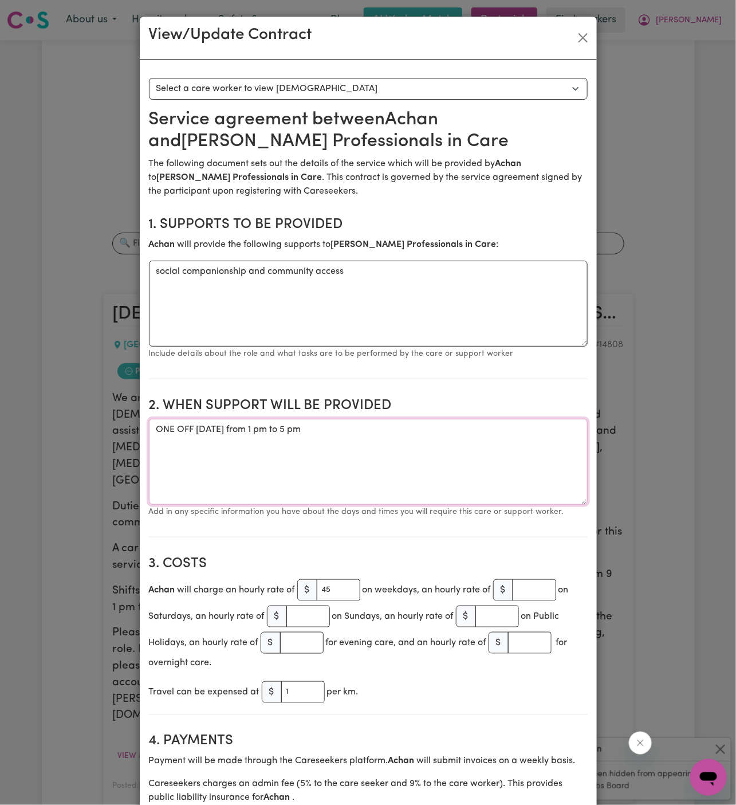
click at [279, 432] on textarea "ONE OFF [DATE] from 1 pm to 5 pm" at bounding box center [368, 462] width 439 height 86
drag, startPoint x: 196, startPoint y: 427, endPoint x: 504, endPoint y: 423, distance: 307.5
click at [504, 423] on textarea "ONE OFF [DATE] from 1 pm to 5 pm" at bounding box center [368, 462] width 439 height 86
click at [586, 40] on button "Close" at bounding box center [583, 38] width 18 height 18
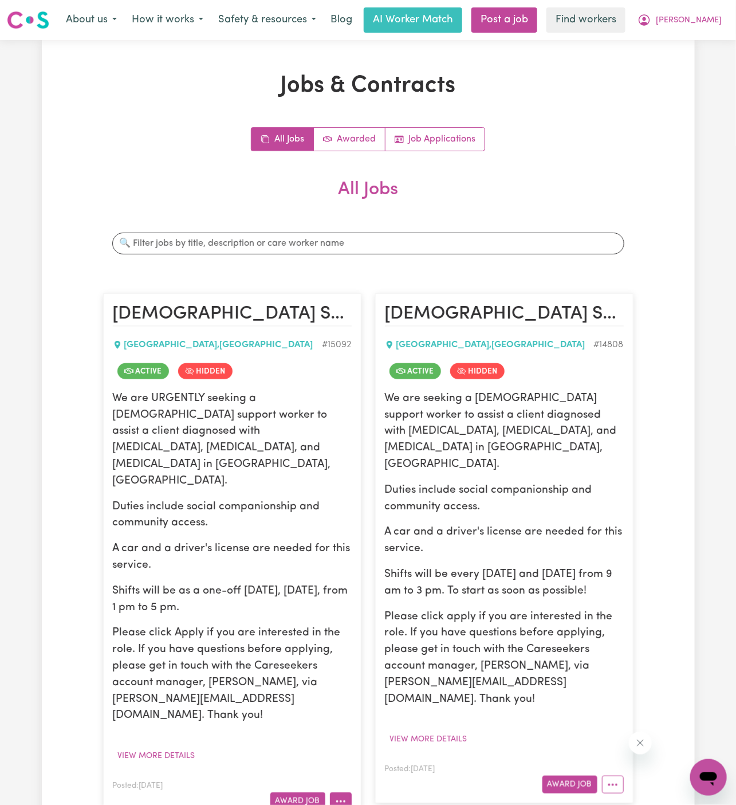
click at [335, 792] on button "More options" at bounding box center [341, 801] width 22 height 18
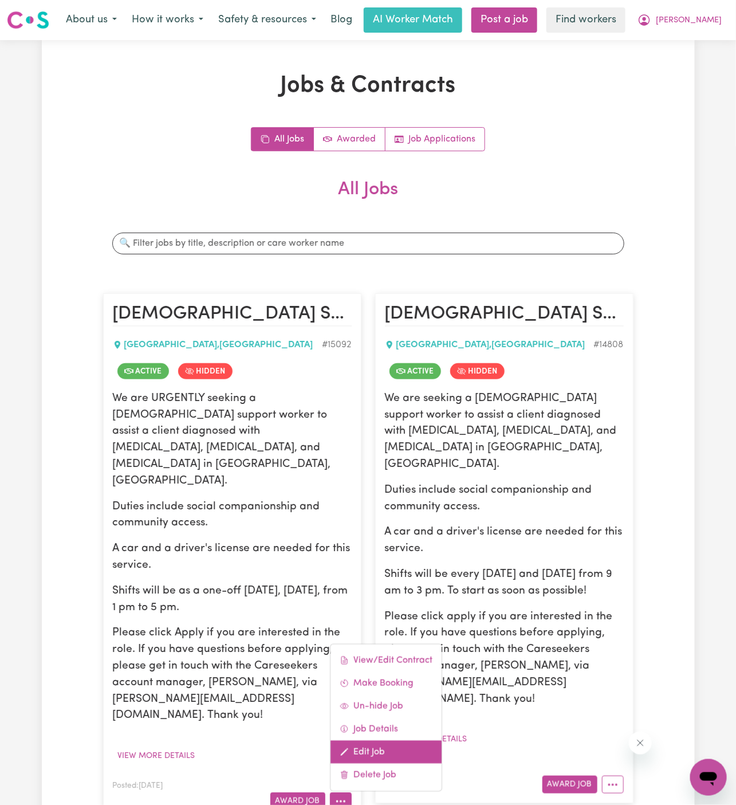
click at [401, 740] on link "Edit Job" at bounding box center [385, 751] width 111 height 23
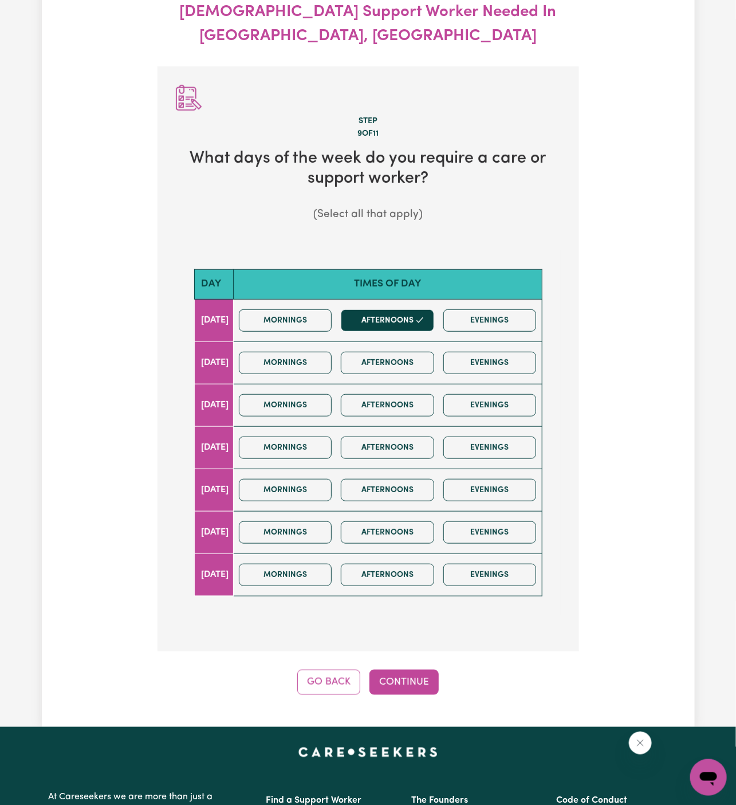
scroll to position [147, 0]
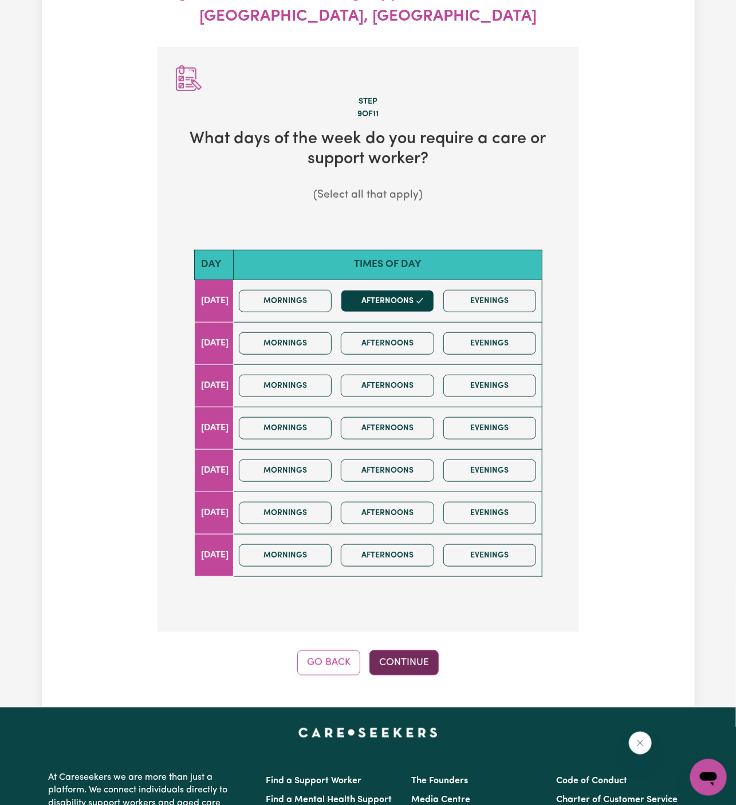
click at [413, 650] on button "Continue" at bounding box center [403, 662] width 69 height 25
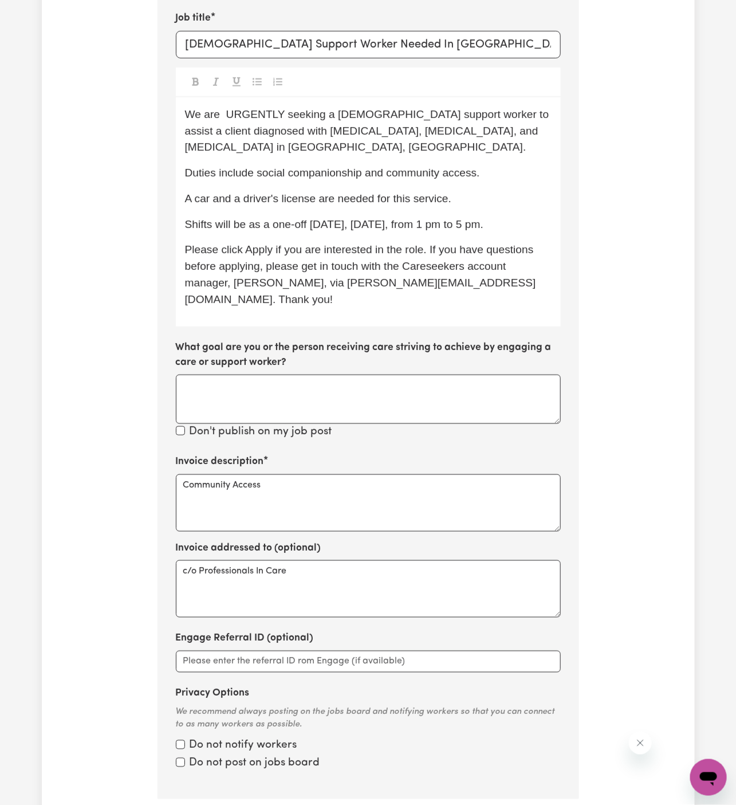
scroll to position [362, 0]
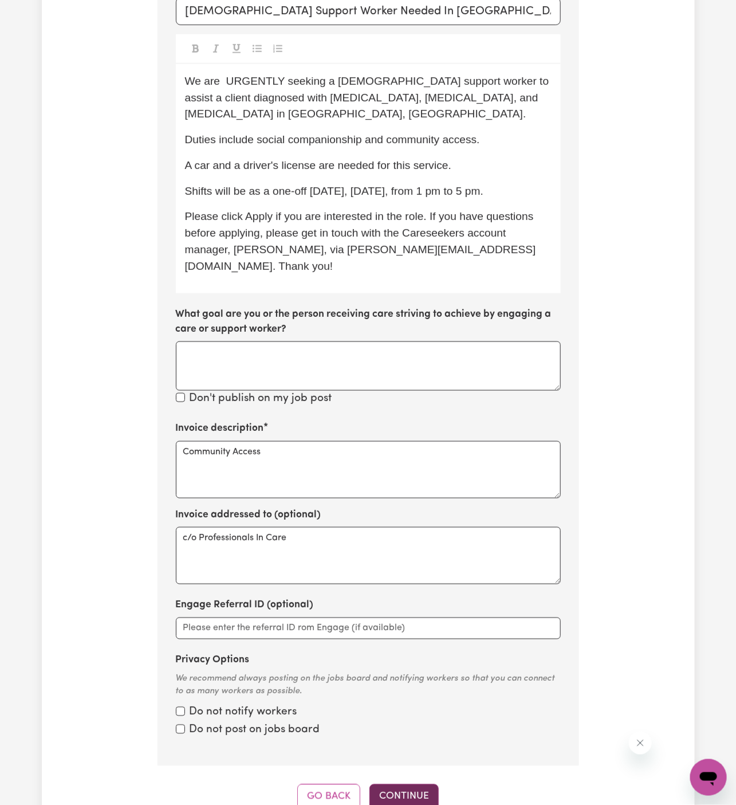
click at [400, 784] on button "Continue" at bounding box center [403, 796] width 69 height 25
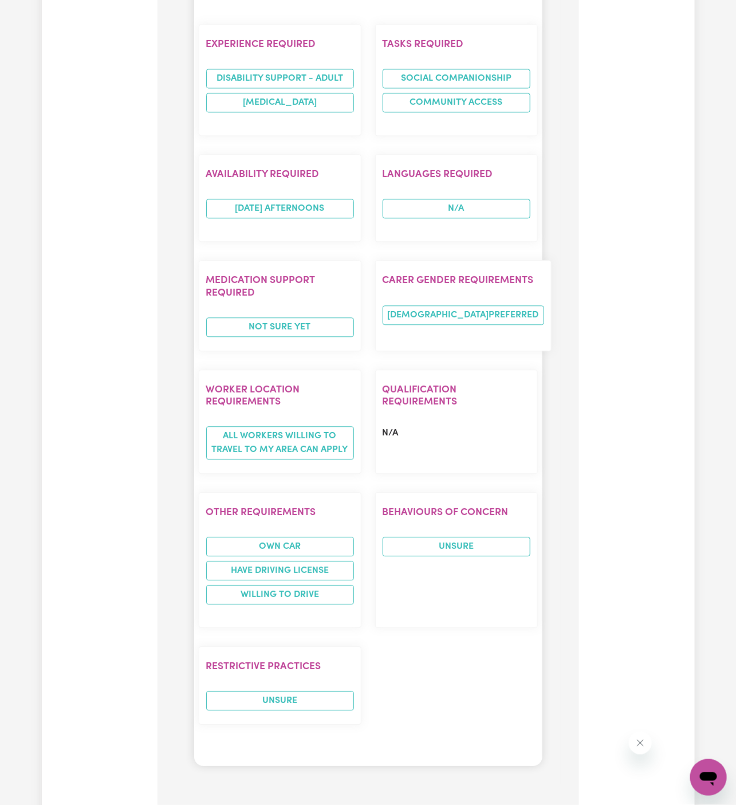
scroll to position [1022, 0]
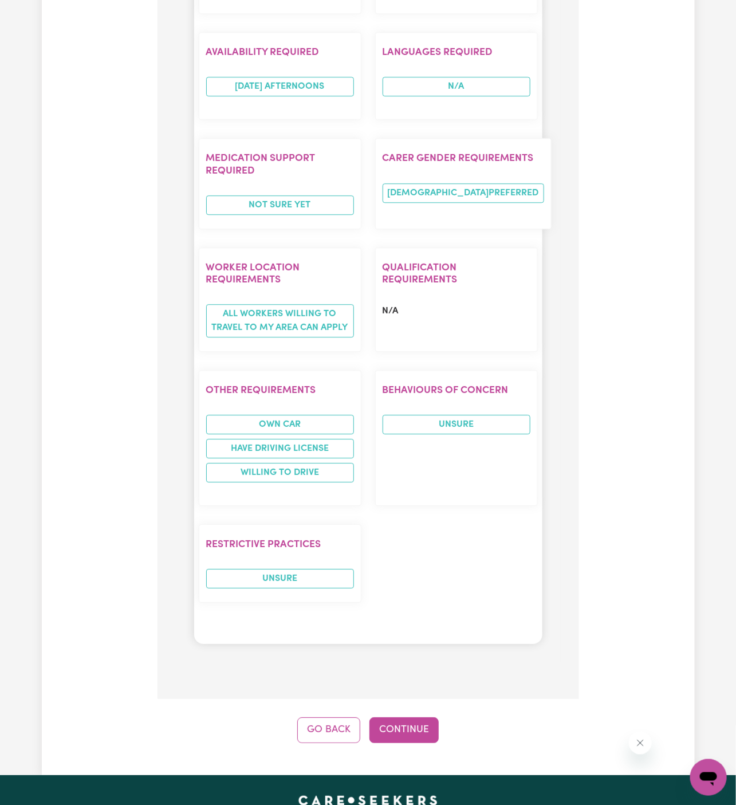
click at [409, 717] on button "Continue" at bounding box center [403, 729] width 69 height 25
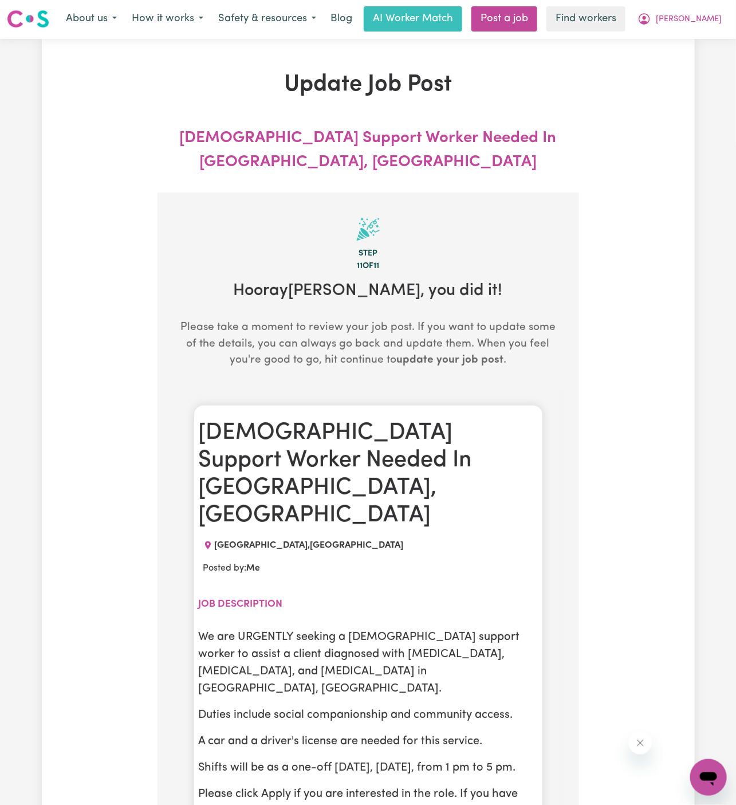
scroll to position [0, 0]
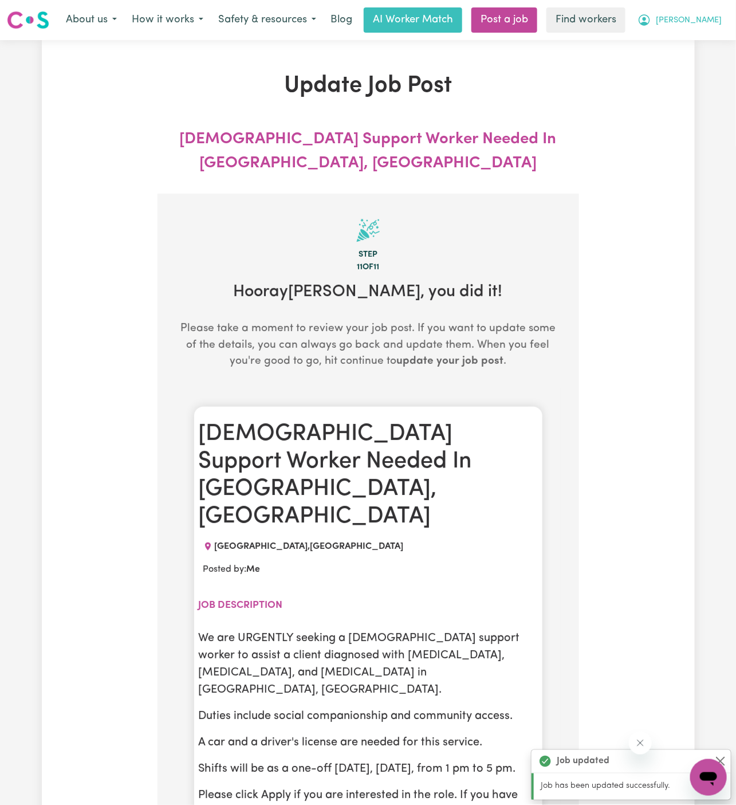
click at [707, 20] on span "[PERSON_NAME]" at bounding box center [689, 20] width 66 height 13
click at [707, 40] on link "My Dashboard" at bounding box center [683, 45] width 90 height 22
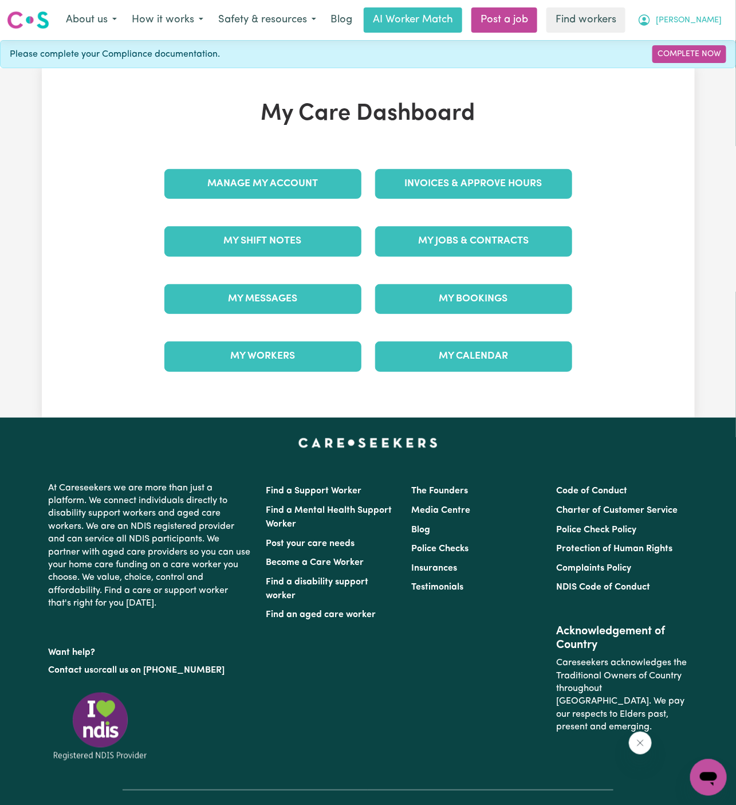
click at [712, 13] on button "[PERSON_NAME]" at bounding box center [679, 20] width 99 height 24
click at [697, 68] on link "Logout" at bounding box center [683, 66] width 90 height 22
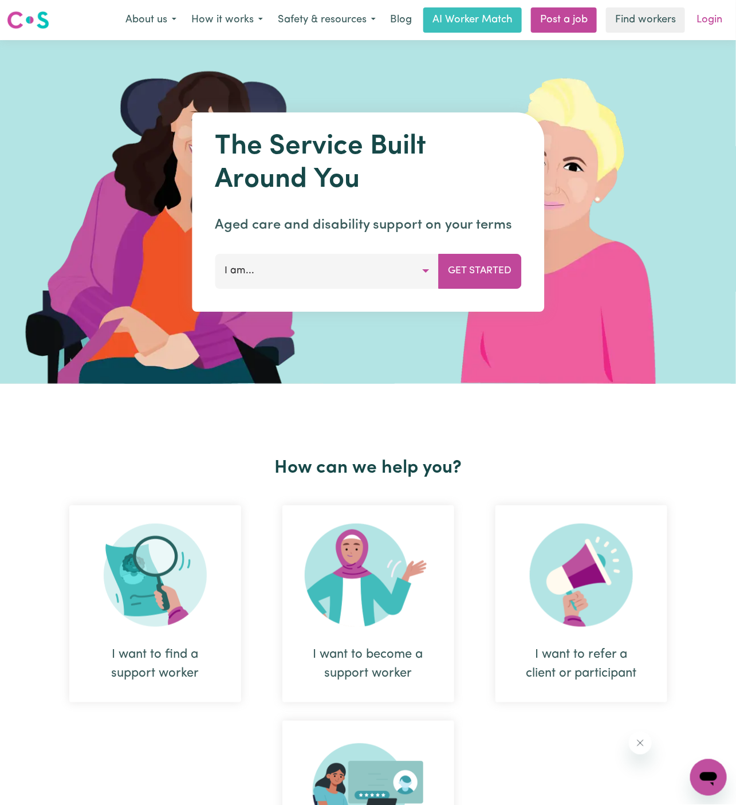
click at [715, 15] on link "Login" at bounding box center [709, 19] width 40 height 25
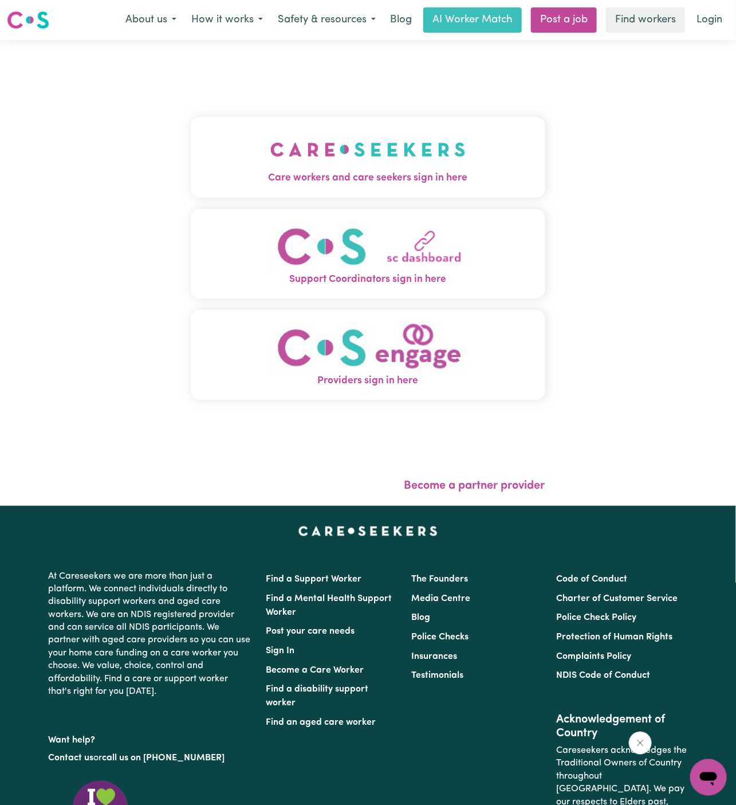
click at [400, 153] on button "Care workers and care seekers sign in here" at bounding box center [368, 157] width 354 height 80
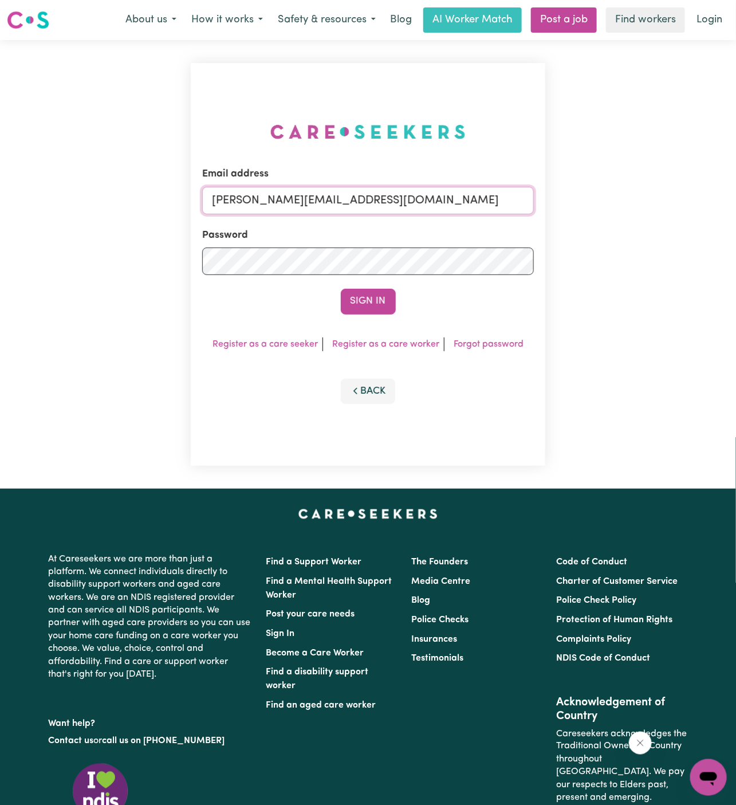
click at [401, 206] on input "[PERSON_NAME][EMAIL_ADDRESS][DOMAIN_NAME]" at bounding box center [368, 200] width 332 height 27
drag, startPoint x: 268, startPoint y: 202, endPoint x: 547, endPoint y: 231, distance: 280.5
click at [547, 231] on div "Email address [EMAIL_ADDRESS][DOMAIN_NAME] Password Sign In Register as a care …" at bounding box center [368, 264] width 368 height 448
type input "[EMAIL_ADDRESS][DOMAIN_NAME]"
click at [341, 289] on button "Sign In" at bounding box center [368, 301] width 55 height 25
